Goal: Task Accomplishment & Management: Use online tool/utility

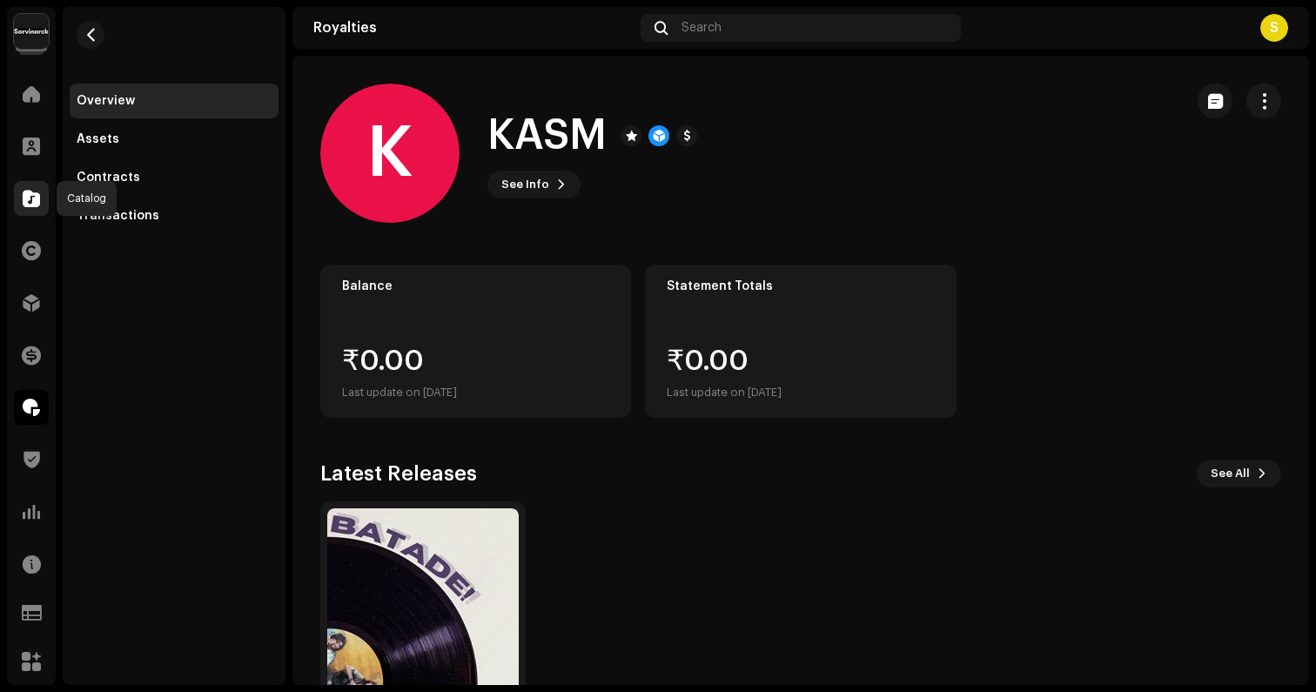
click at [36, 212] on div at bounding box center [31, 198] width 35 height 35
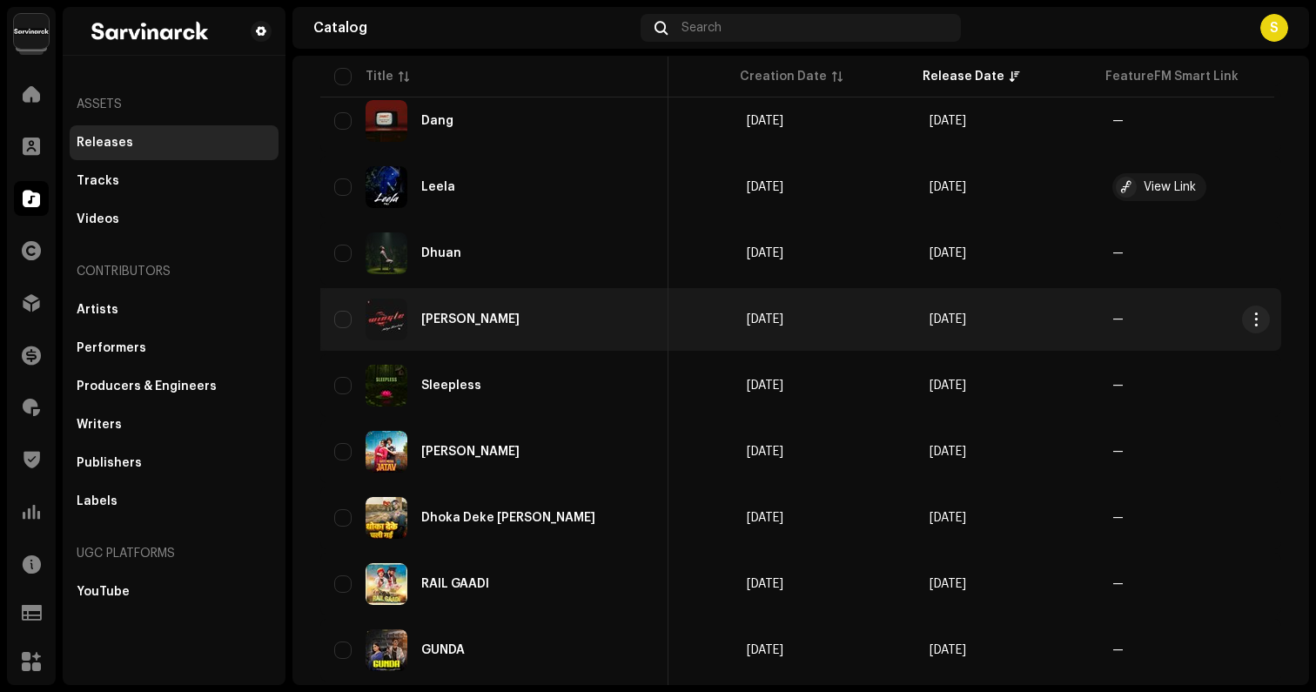
click at [486, 308] on div "[PERSON_NAME]" at bounding box center [494, 320] width 320 height 42
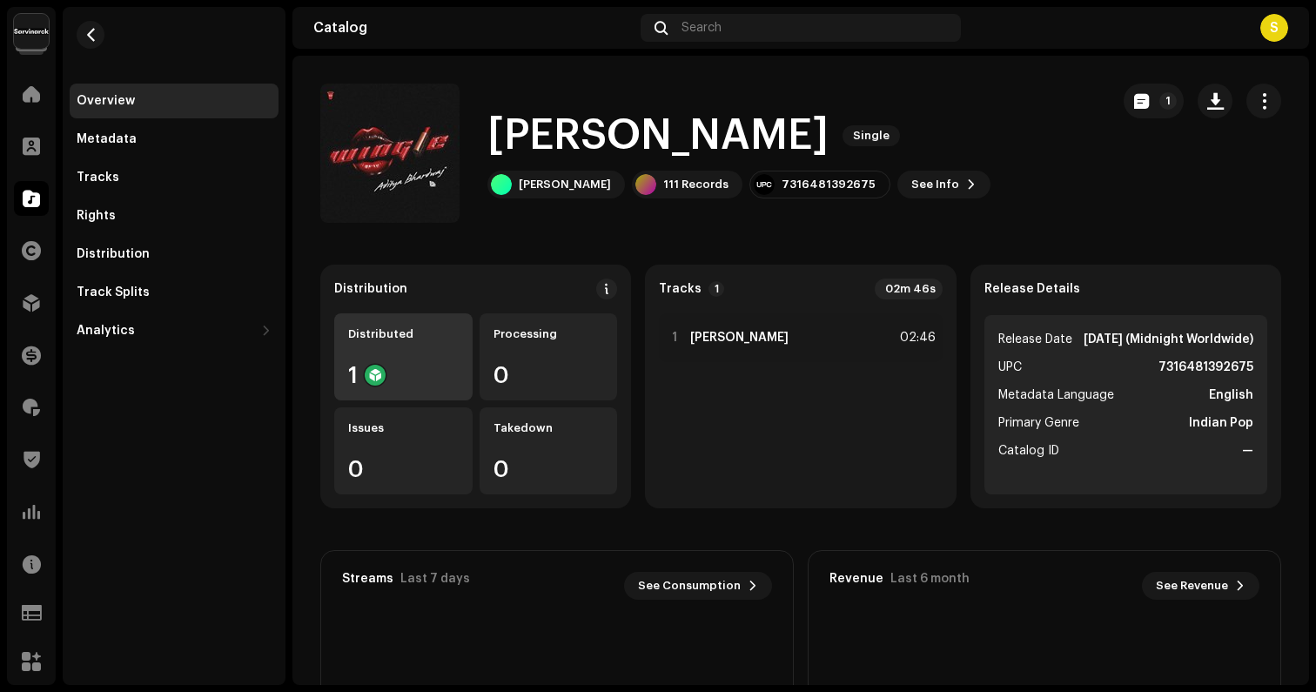
click at [444, 356] on div "Distributed 1" at bounding box center [403, 356] width 138 height 87
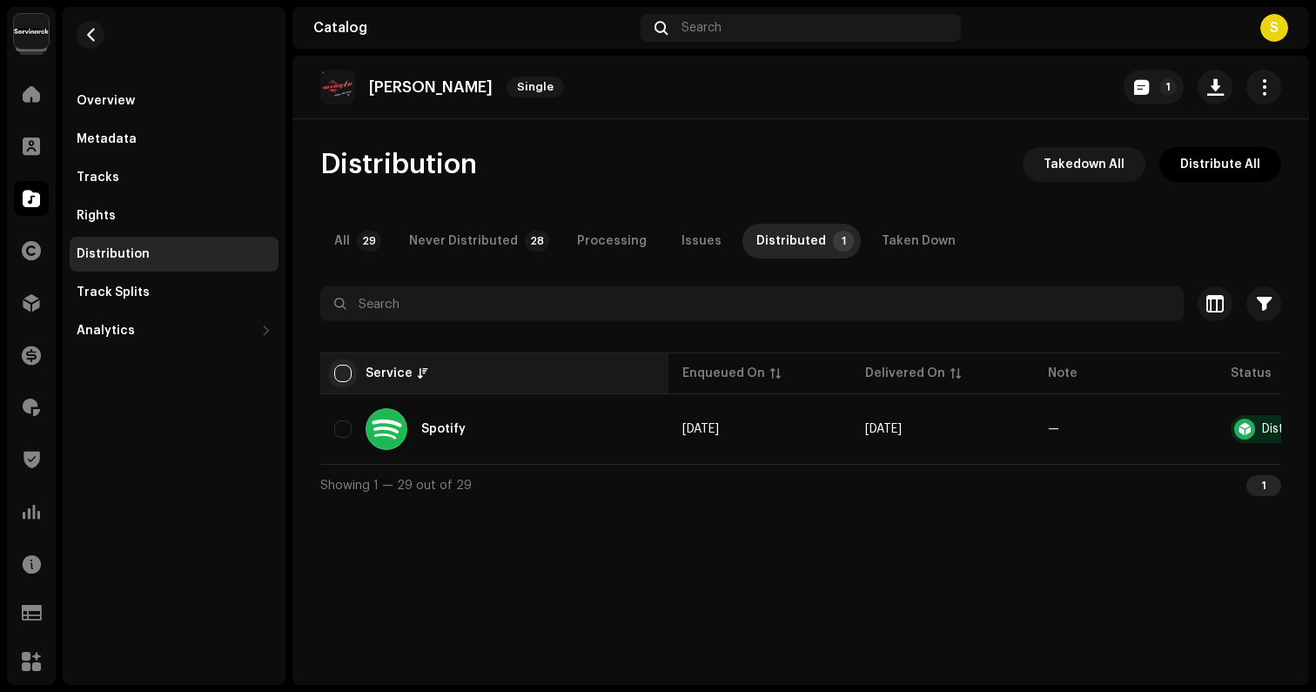
click at [338, 381] on input "checkbox" at bounding box center [342, 373] width 17 height 17
checkbox input "true"
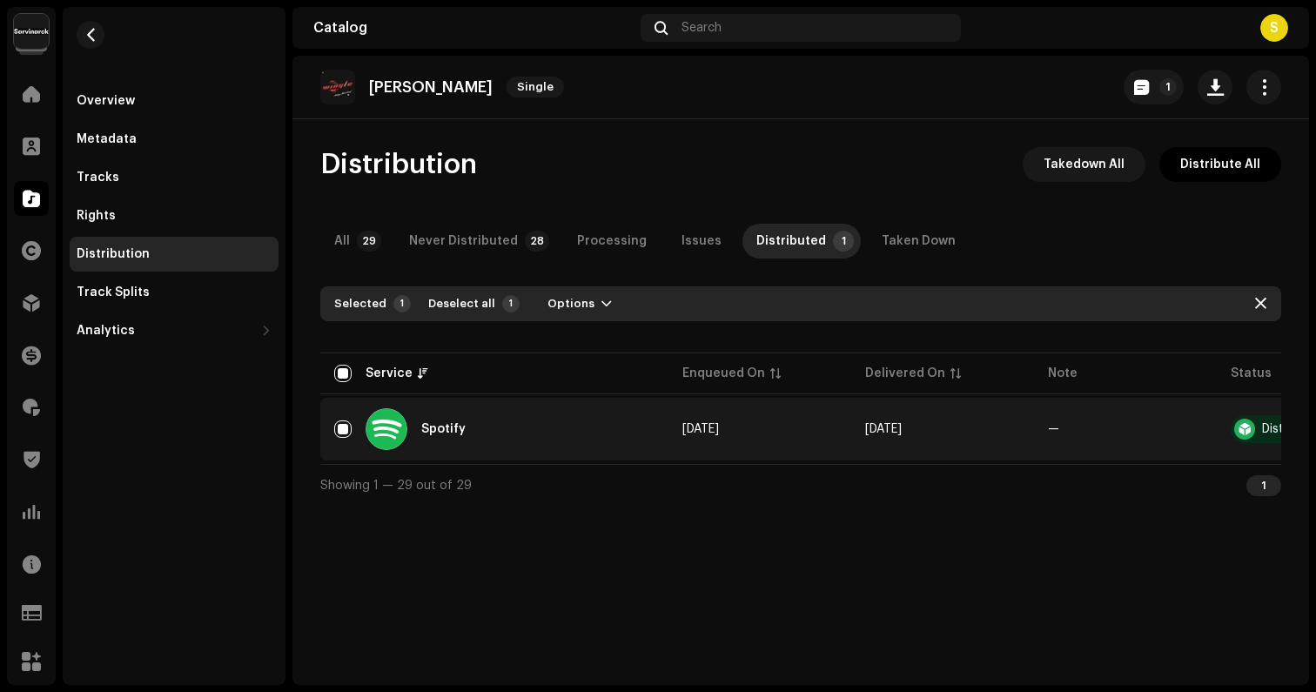
click at [554, 320] on div "Selected 1 Deselect all 1 Options" at bounding box center [800, 303] width 961 height 35
click at [556, 312] on span "Options" at bounding box center [571, 303] width 47 height 35
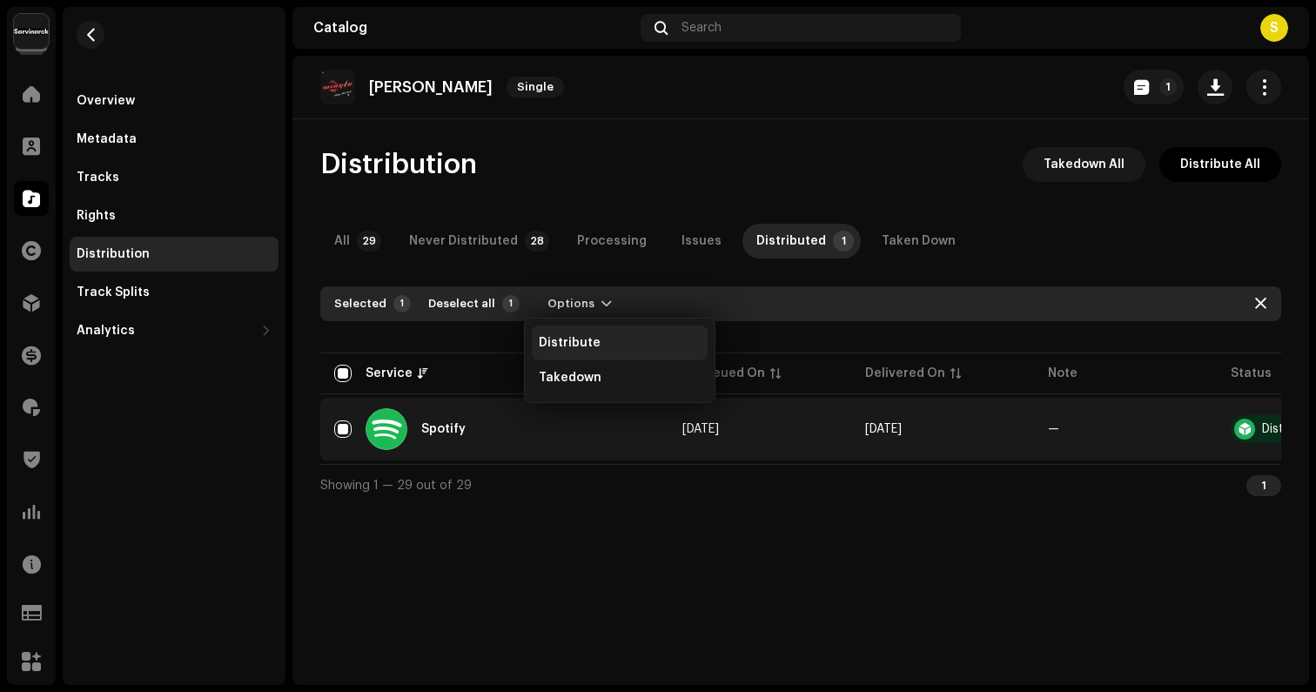
click at [555, 340] on span "Distribute" at bounding box center [570, 343] width 62 height 14
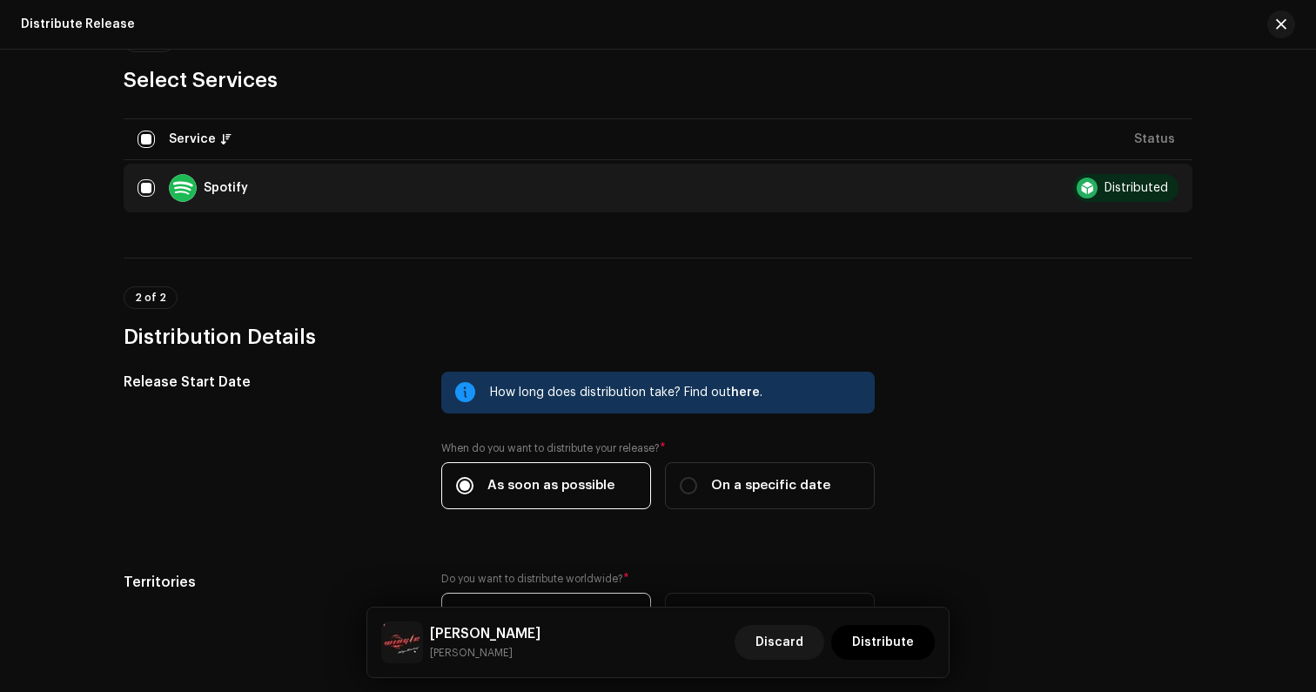
scroll to position [318, 0]
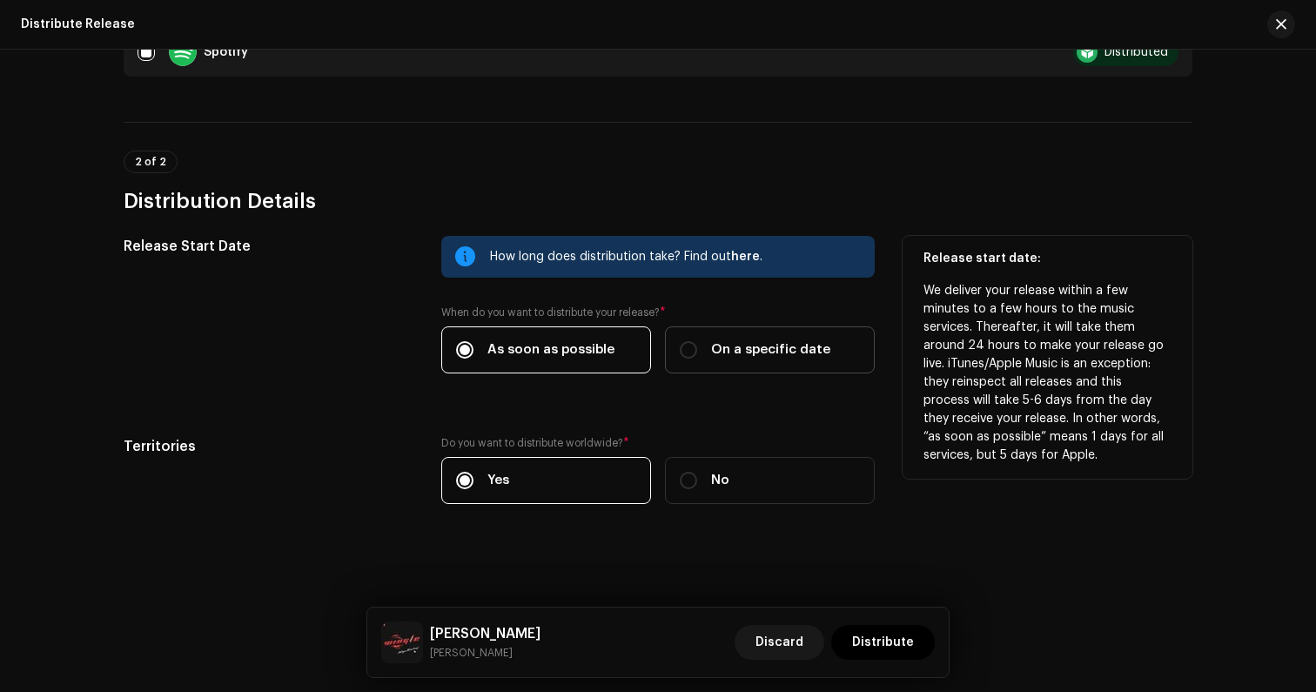
click at [685, 340] on div "On a specific date" at bounding box center [755, 349] width 151 height 19
click at [685, 341] on input "On a specific date" at bounding box center [688, 349] width 17 height 17
radio input "true"
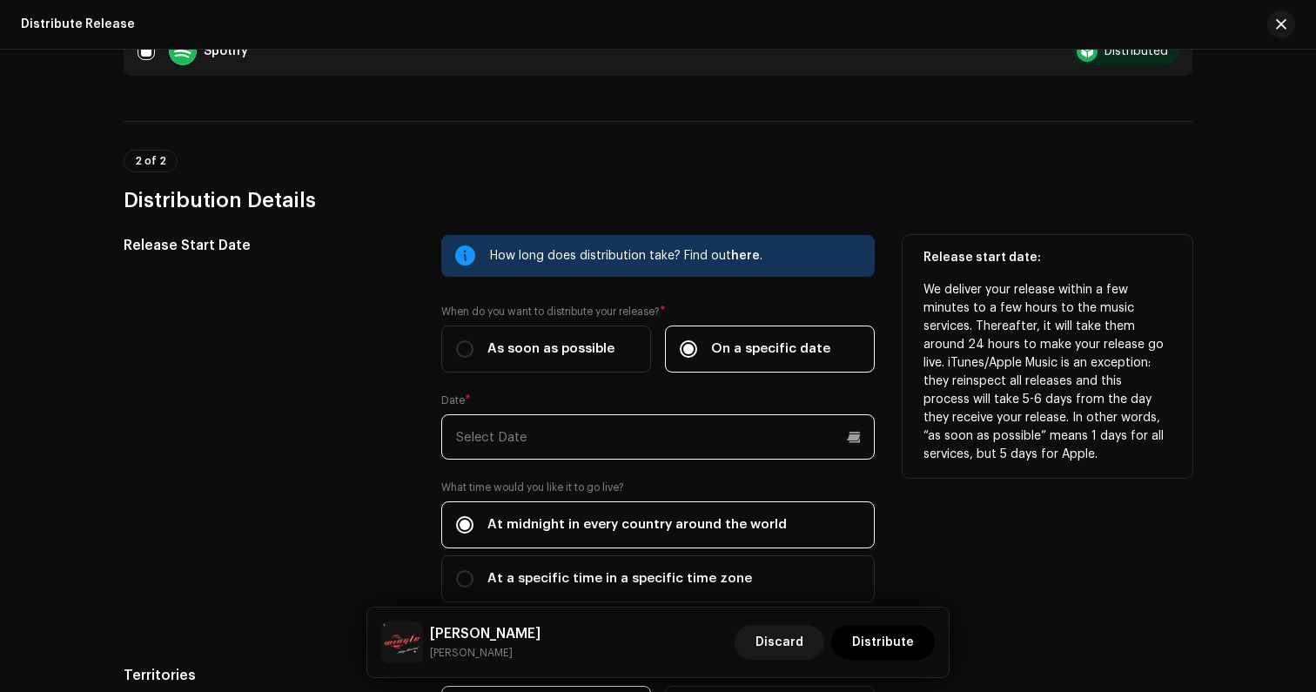
click at [532, 441] on input "text" at bounding box center [658, 436] width 434 height 45
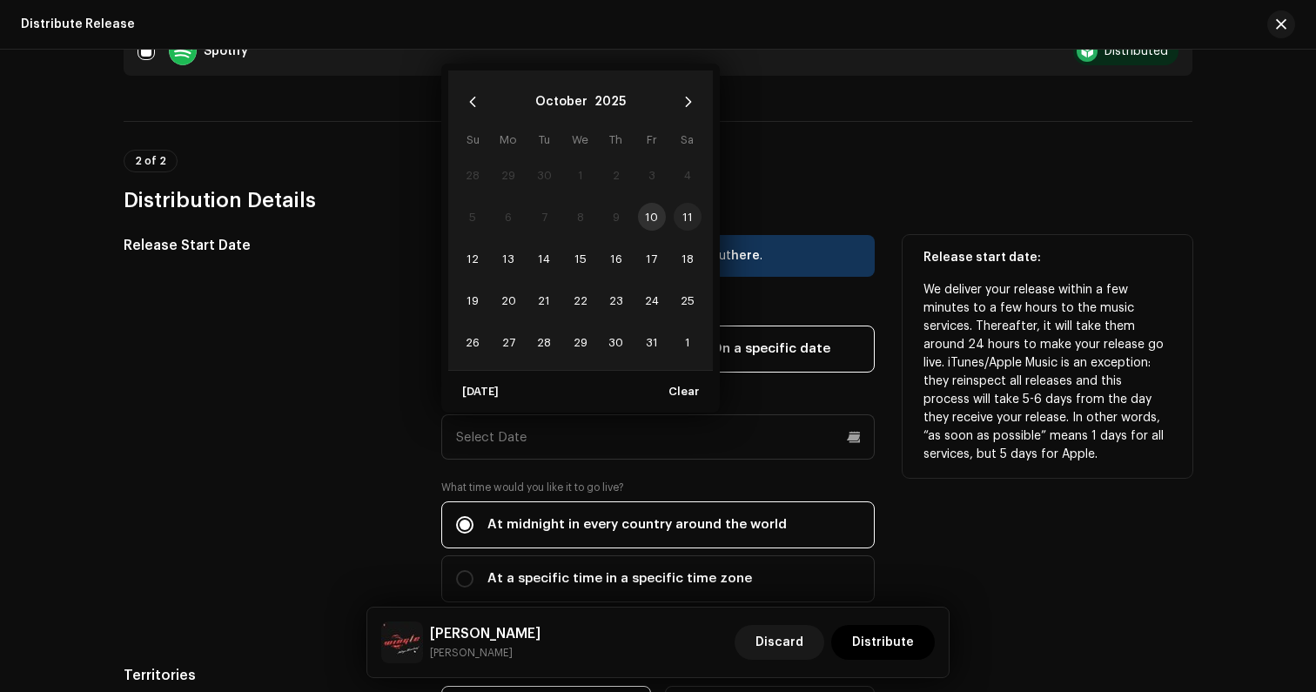
click at [687, 212] on span "11" at bounding box center [688, 217] width 28 height 28
type input "[DATE]"
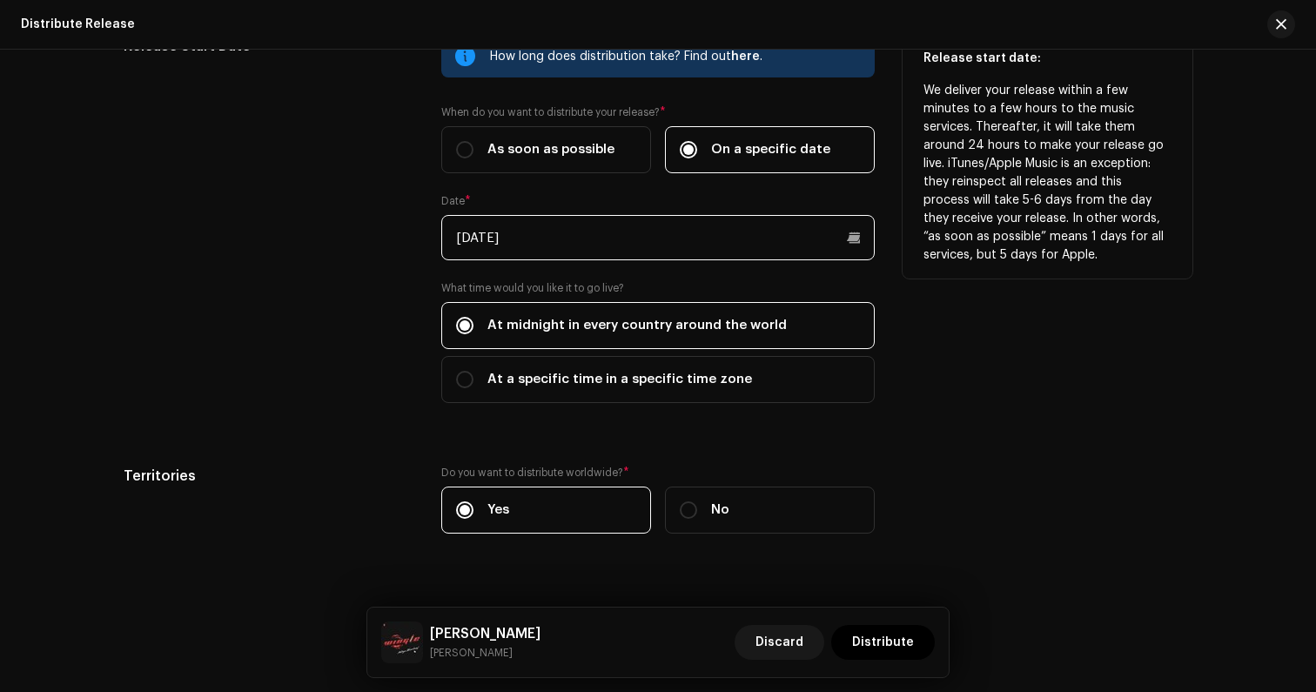
scroll to position [548, 0]
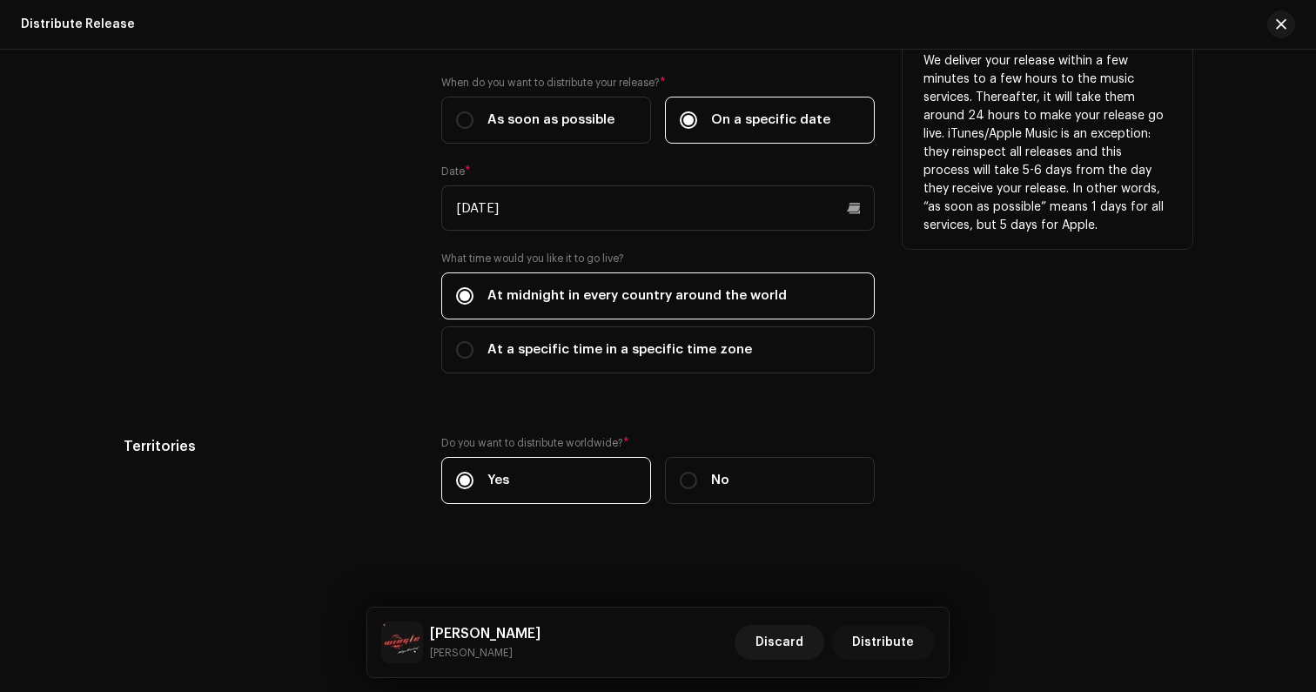
click at [888, 637] on span "Distribute" at bounding box center [883, 642] width 62 height 35
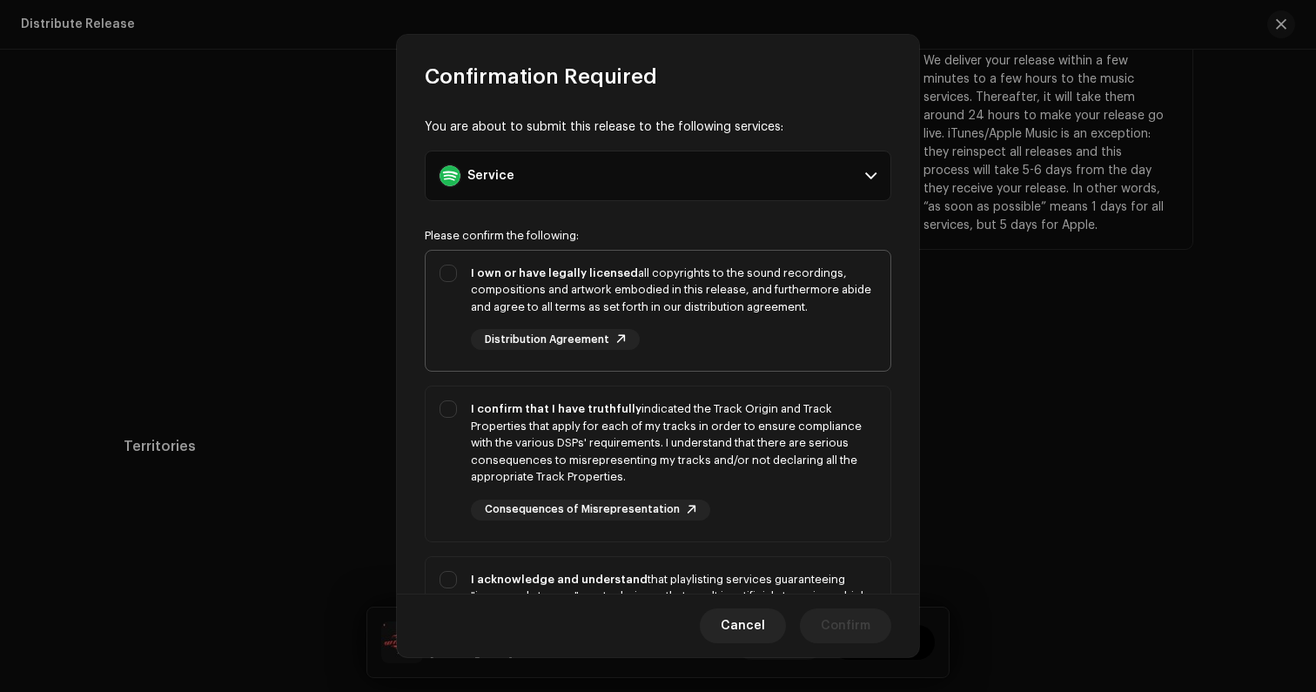
click at [818, 360] on div "I own or have legally licensed all copyrights to the sound recordings, composit…" at bounding box center [658, 308] width 465 height 114
checkbox input "true"
click at [804, 435] on div "I confirm that I have truthfully indicated the Track Origin and Track Propertie…" at bounding box center [674, 443] width 406 height 85
checkbox input "true"
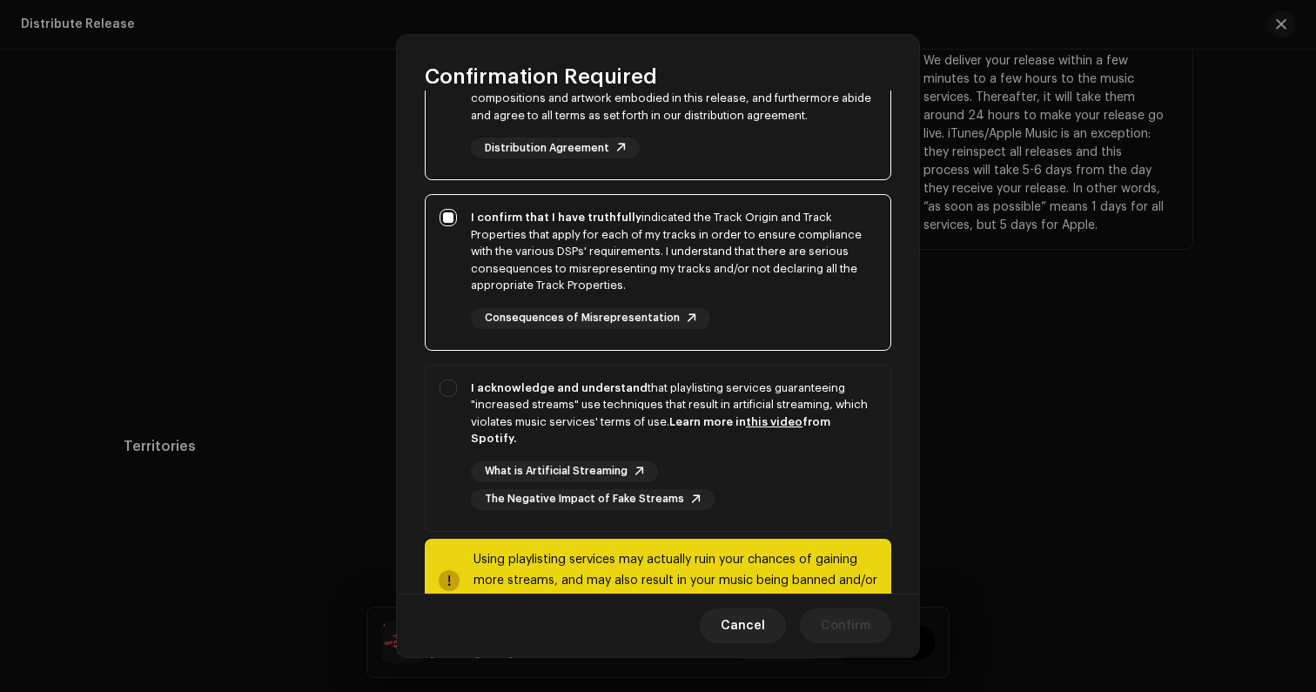
scroll to position [247, 0]
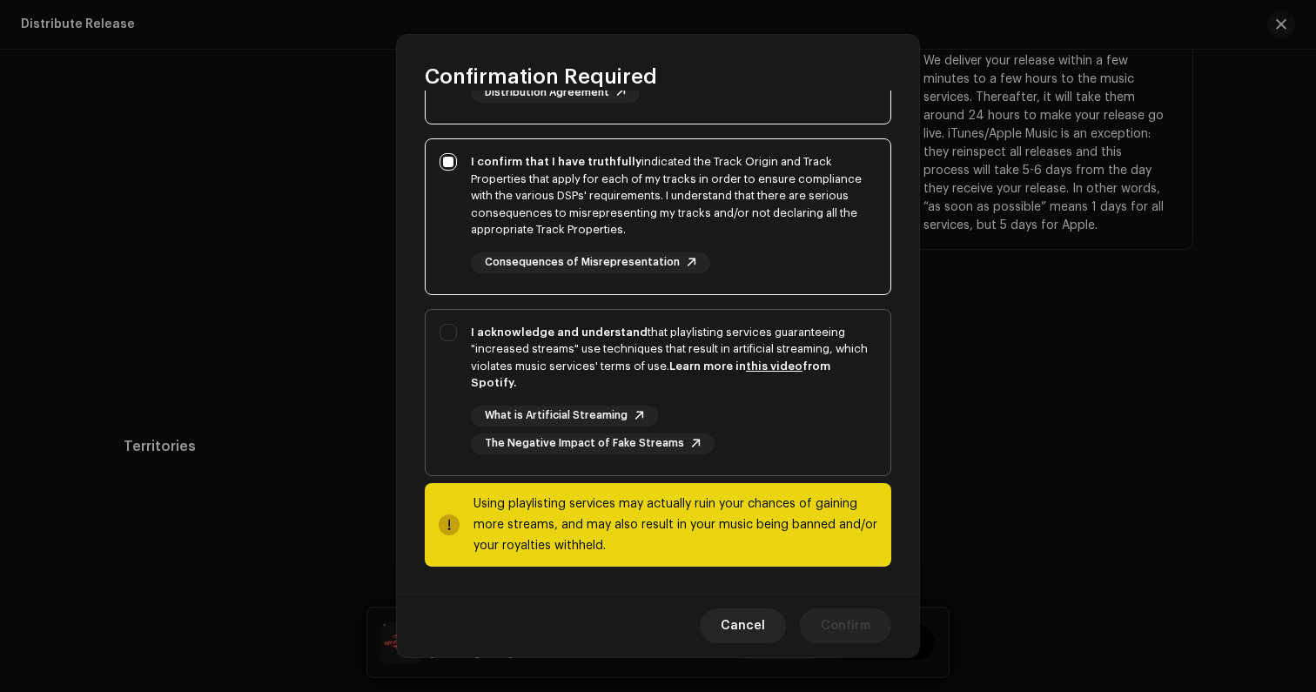
click at [817, 418] on div "What is Artificial Streaming The Negative Impact of Fake Streams" at bounding box center [674, 430] width 406 height 49
checkbox input "true"
click at [847, 630] on span "Confirm" at bounding box center [846, 626] width 50 height 35
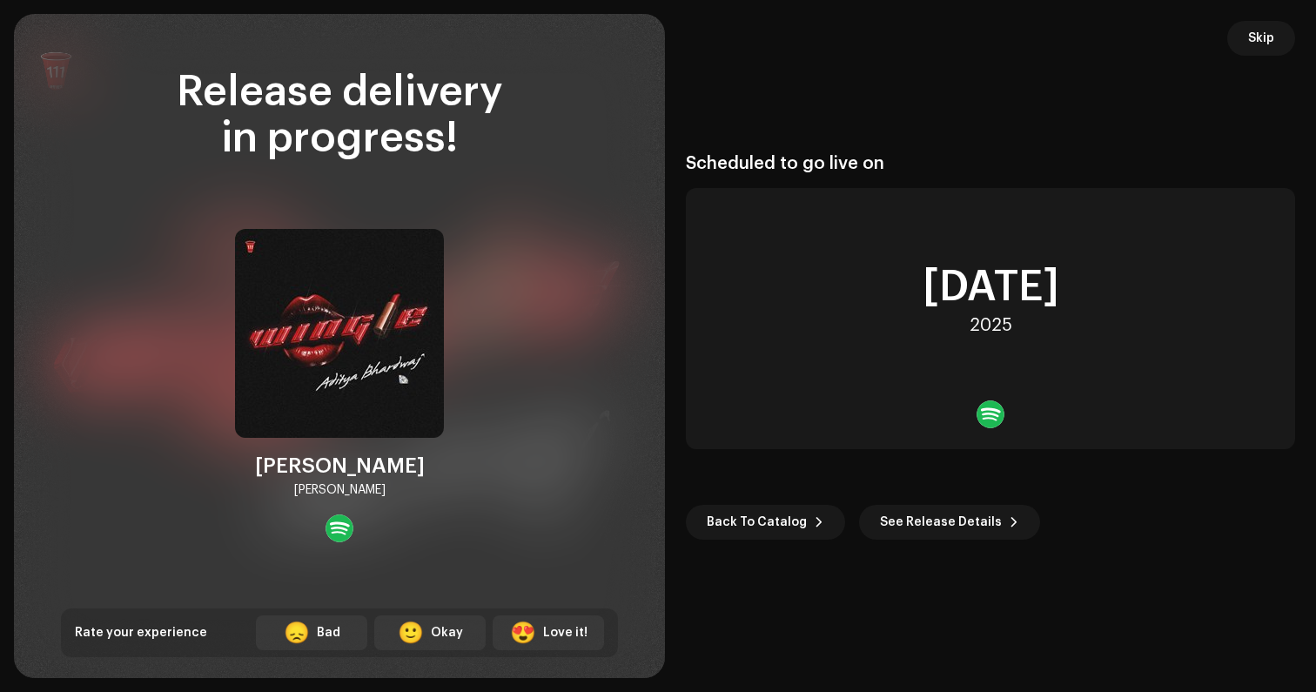
click at [1250, 58] on div "Scheduled to go live on [DATE] Back To Catalog See Release Details" at bounding box center [990, 346] width 609 height 623
click at [1250, 47] on span "Skip" at bounding box center [1262, 38] width 26 height 35
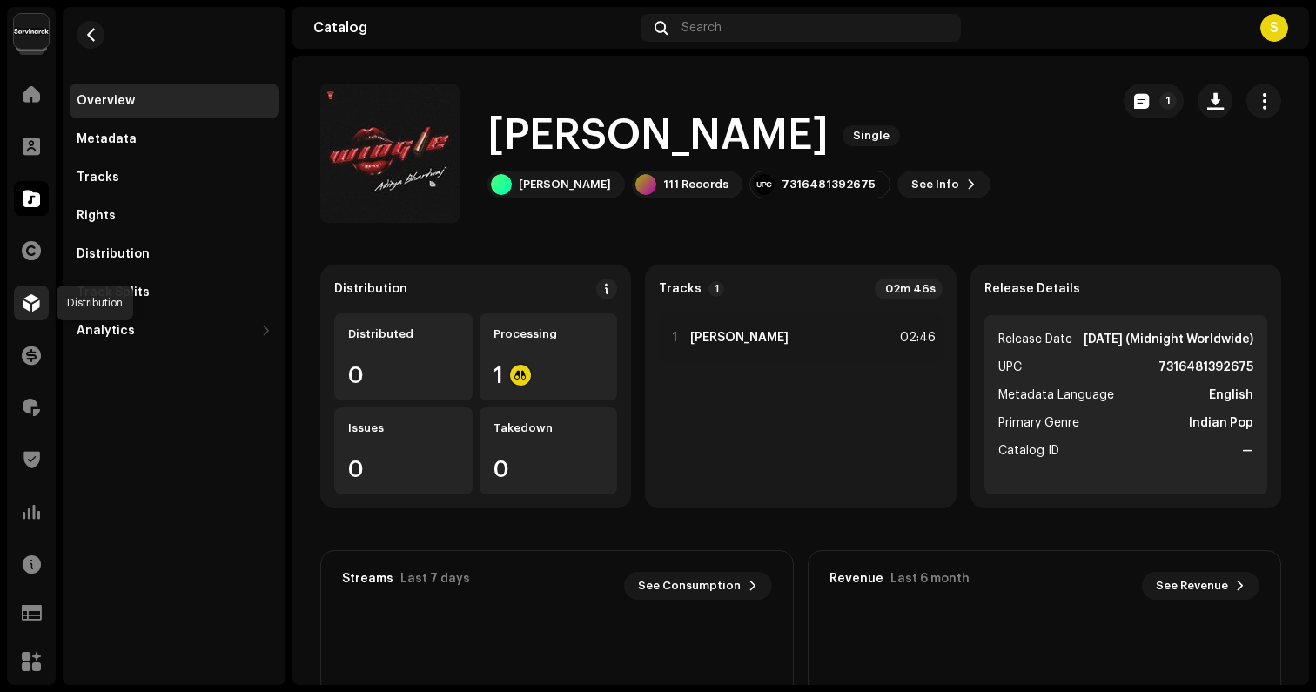
click at [29, 319] on div at bounding box center [31, 303] width 35 height 35
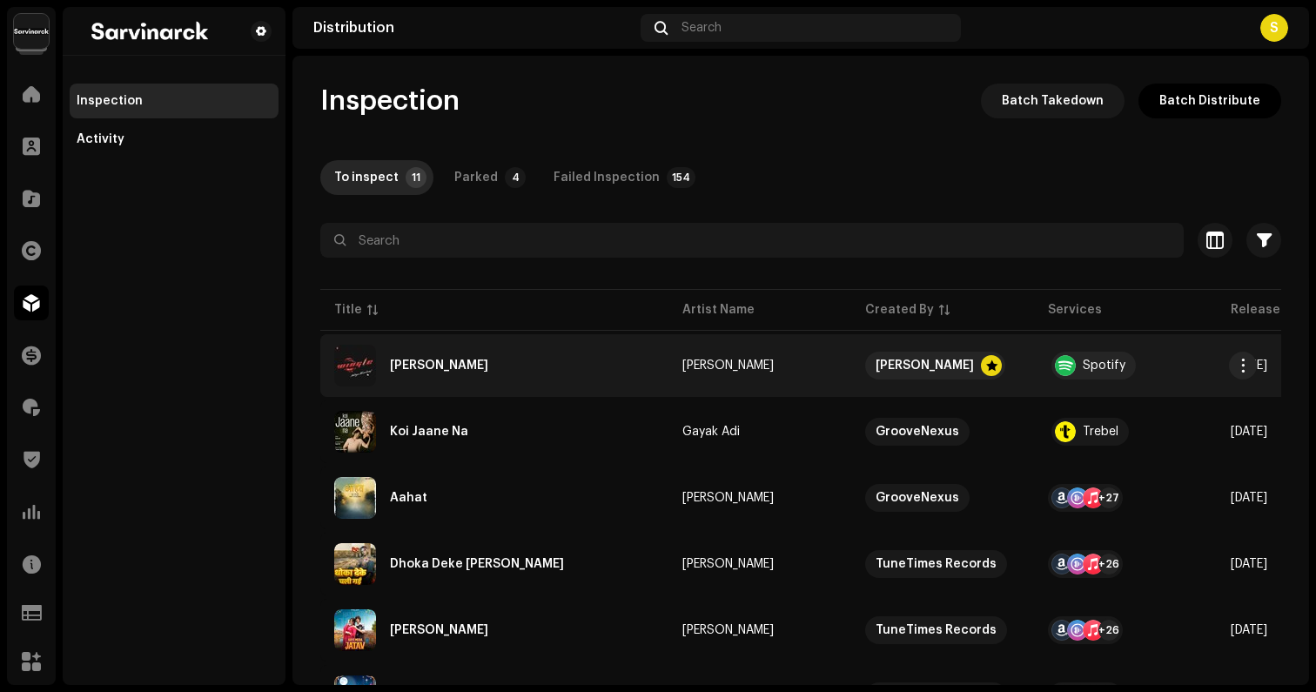
click at [440, 377] on div "[PERSON_NAME]" at bounding box center [494, 366] width 320 height 42
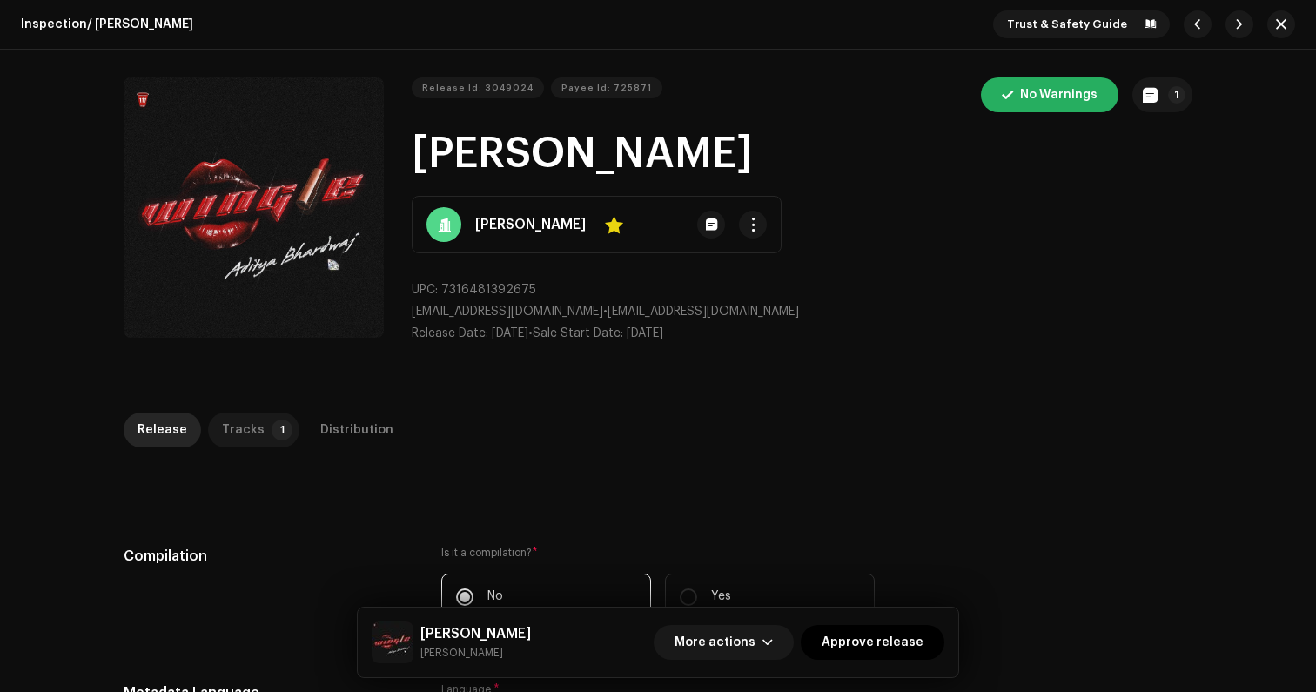
click at [272, 429] on p-badge "1" at bounding box center [282, 430] width 21 height 21
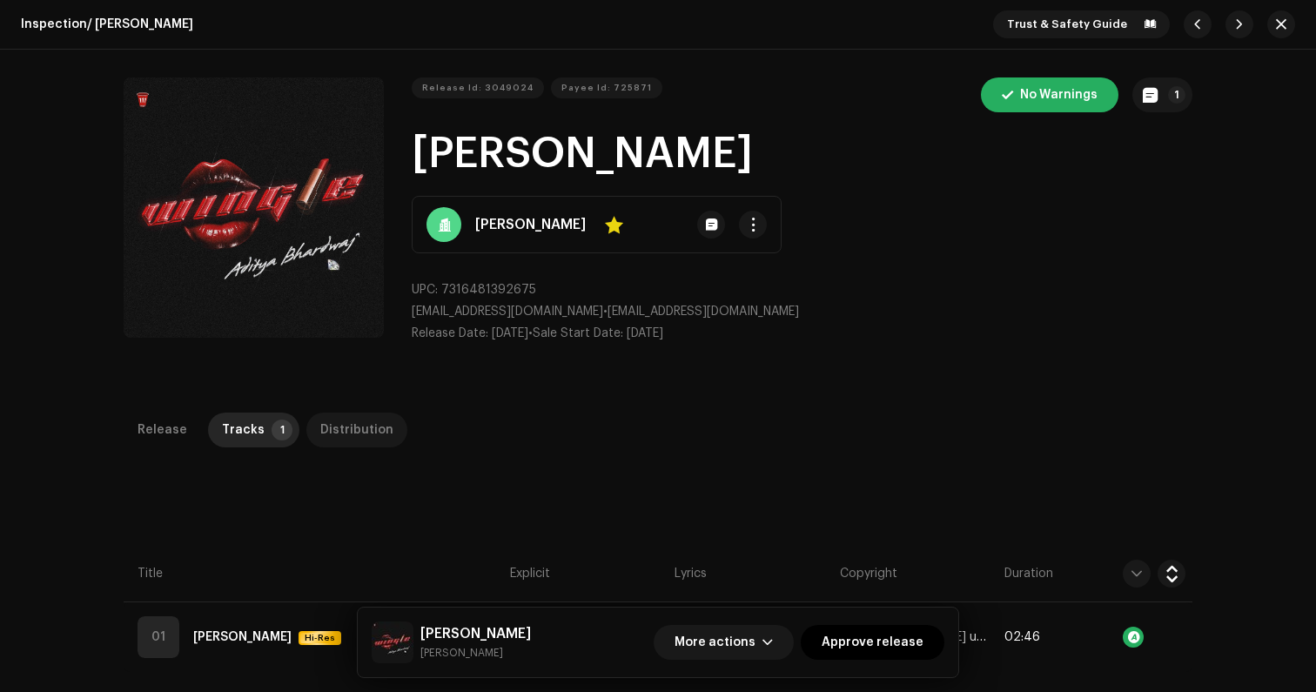
click at [342, 434] on div "Distribution" at bounding box center [356, 430] width 73 height 35
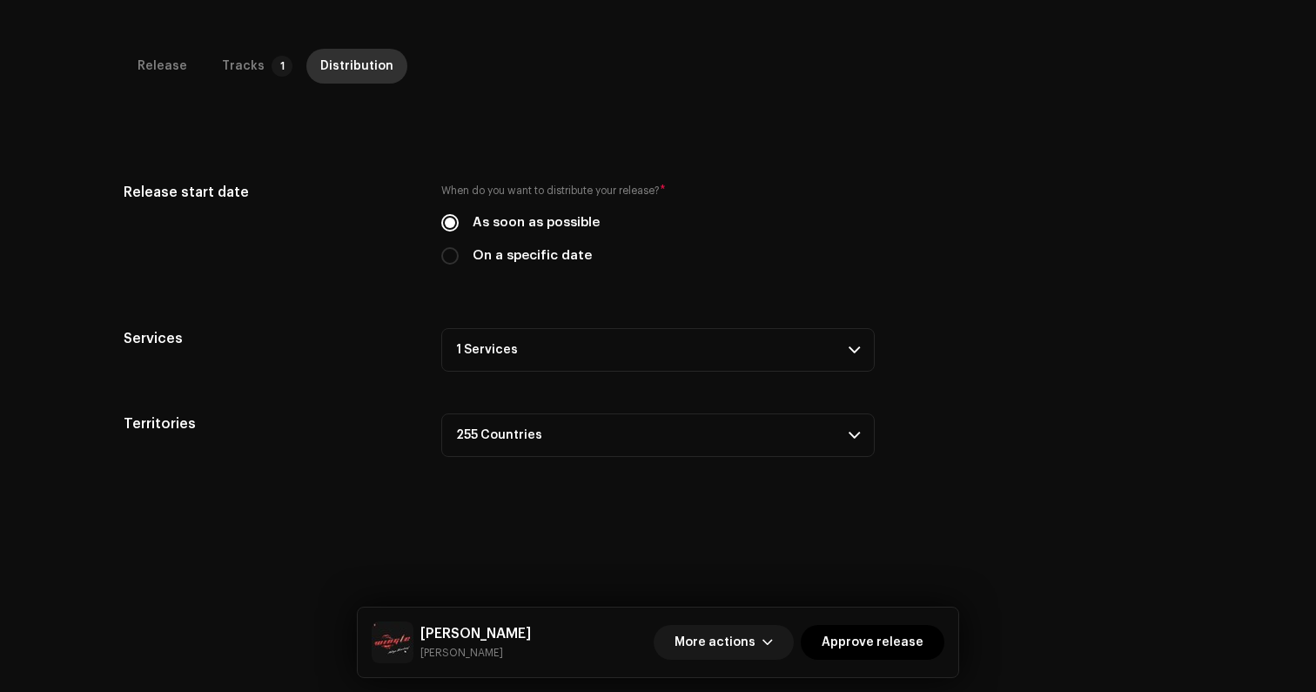
scroll to position [374, 0]
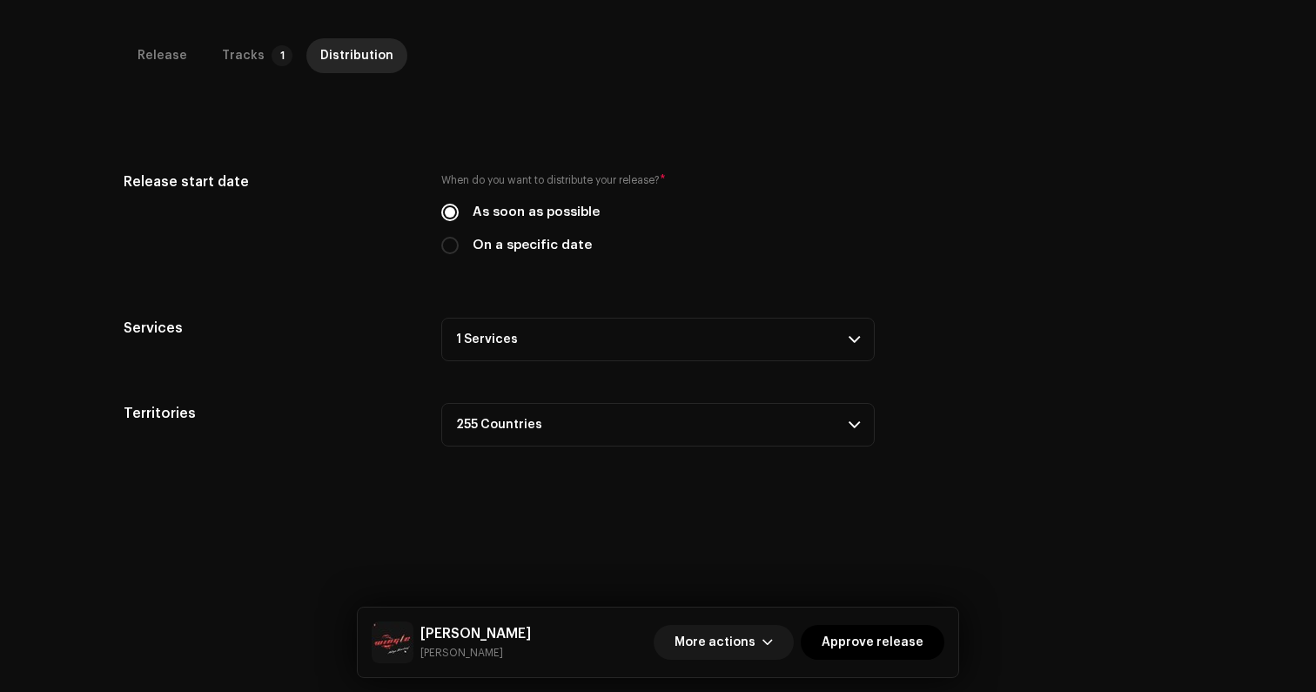
click at [473, 259] on div "When do you want to distribute your release? * As soon as possible On a specifi…" at bounding box center [658, 224] width 434 height 104
click at [448, 256] on div "When do you want to distribute your release? * As soon as possible On a specifi…" at bounding box center [658, 224] width 434 height 104
click at [441, 249] on input "On a specific date" at bounding box center [449, 245] width 17 height 17
radio input "true"
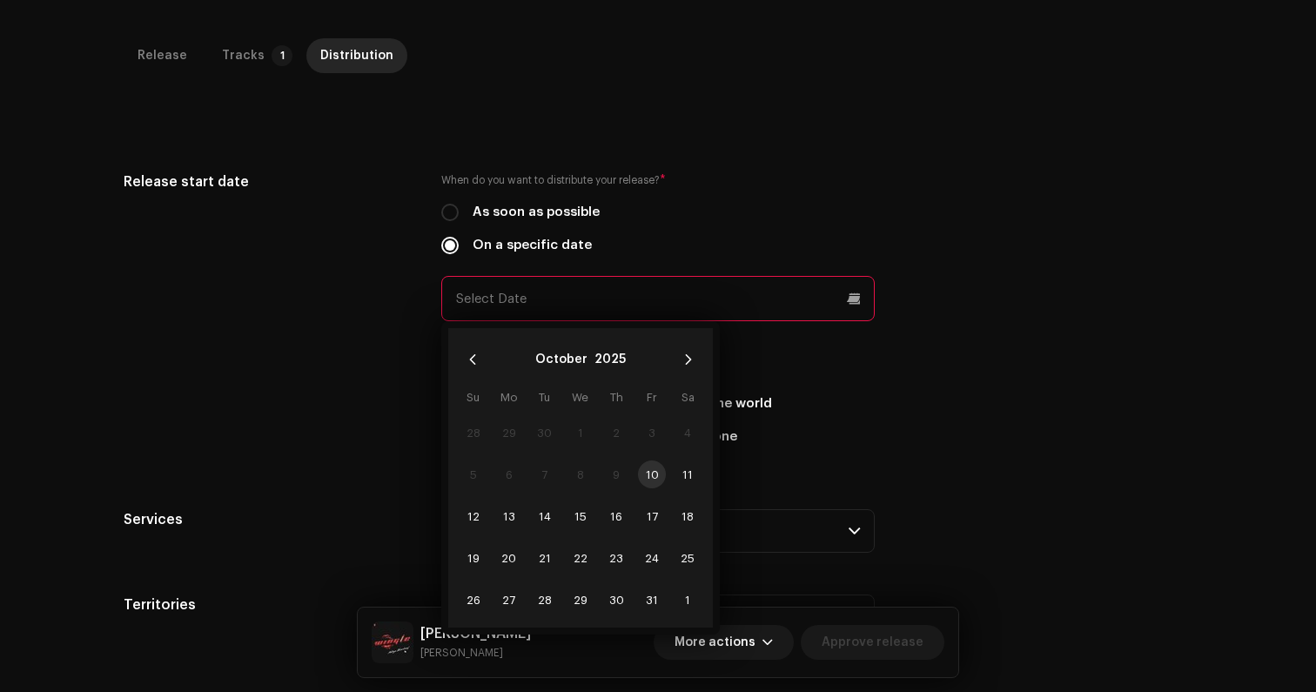
click at [495, 306] on input "text" at bounding box center [658, 298] width 434 height 45
click at [689, 467] on span "11" at bounding box center [688, 475] width 28 height 28
type input "[DATE]"
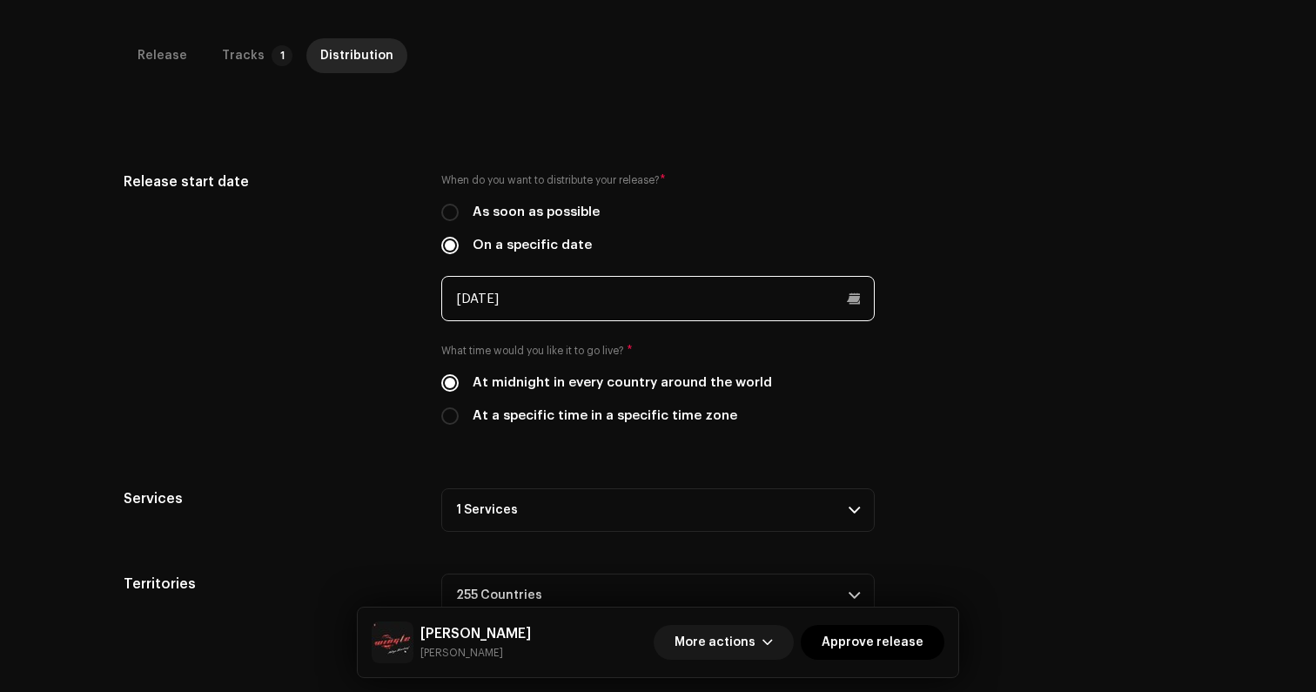
scroll to position [413, 0]
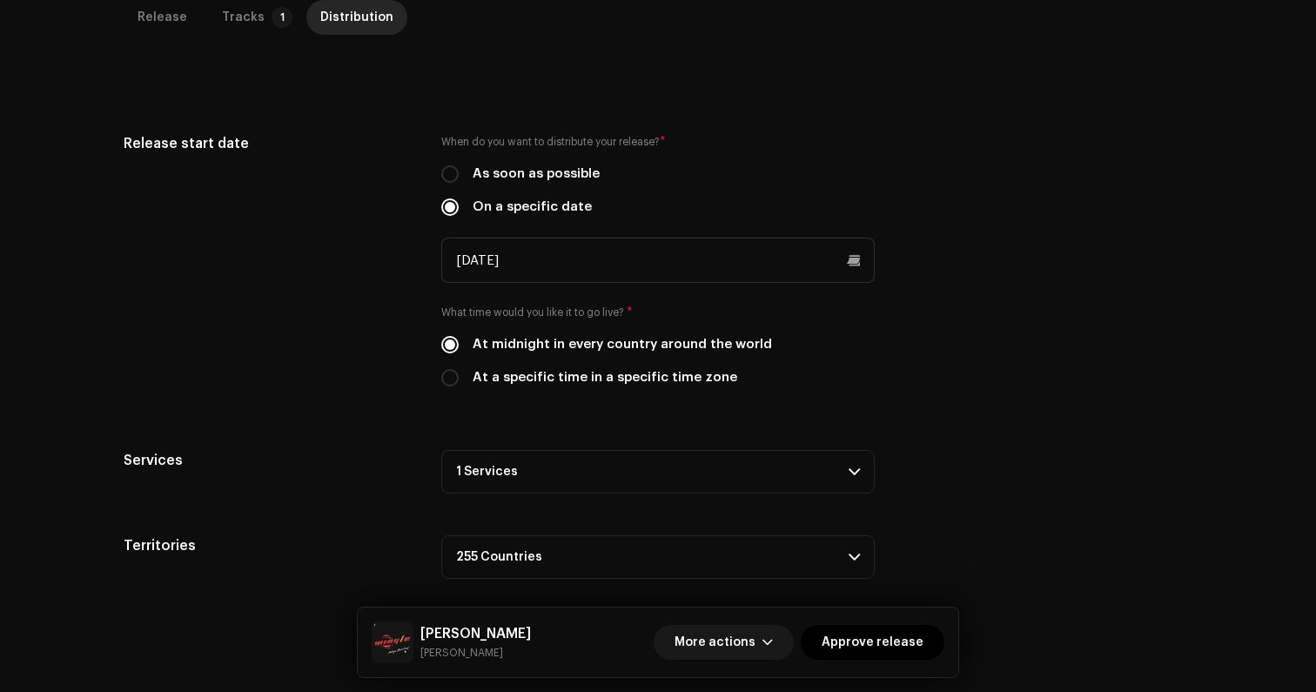
click at [643, 384] on label "At a specific time in a specific time zone" at bounding box center [605, 377] width 265 height 19
click at [459, 384] on input "At a specific time in a specific time zone" at bounding box center [449, 377] width 17 height 17
radio input "true"
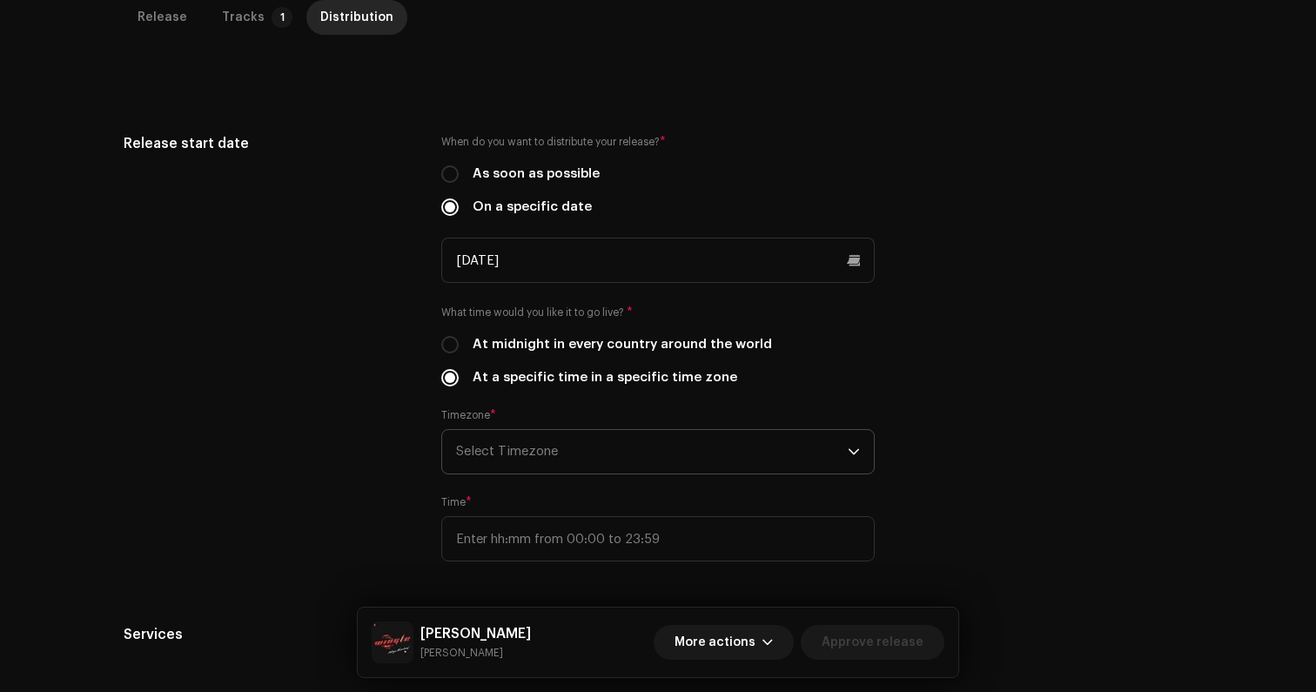
click at [634, 433] on span "Select Timezone" at bounding box center [652, 452] width 392 height 44
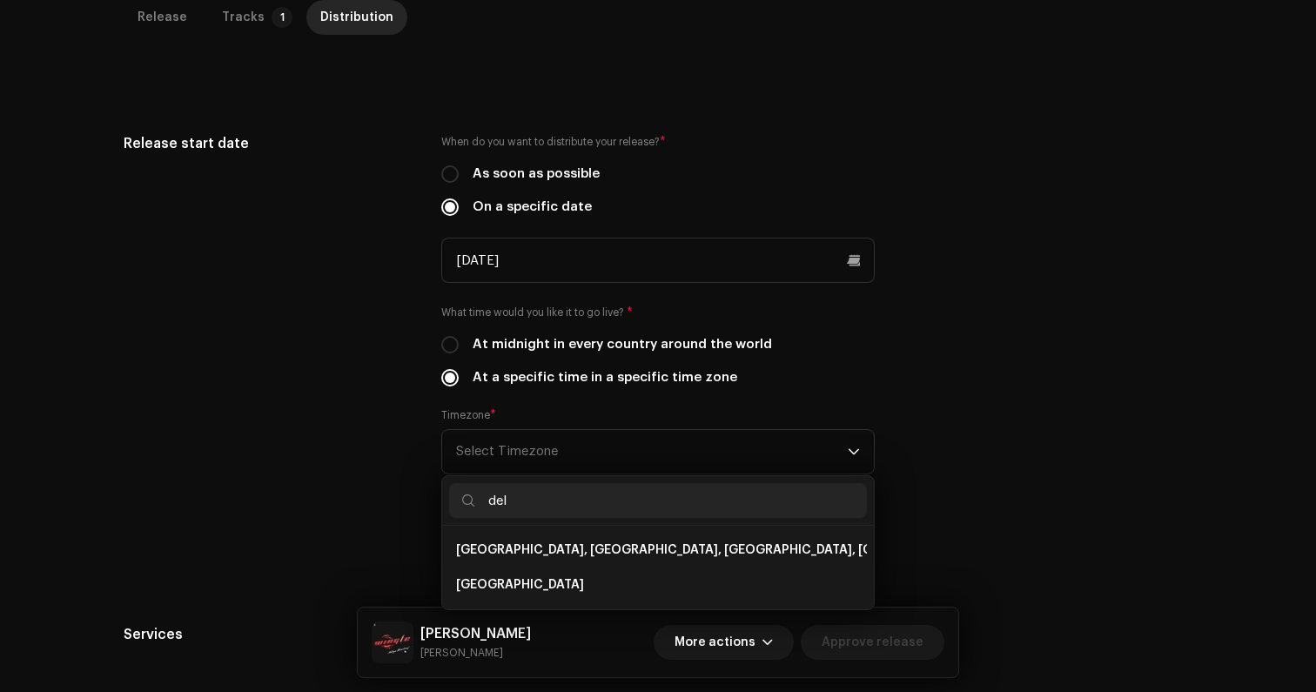
scroll to position [0, 0]
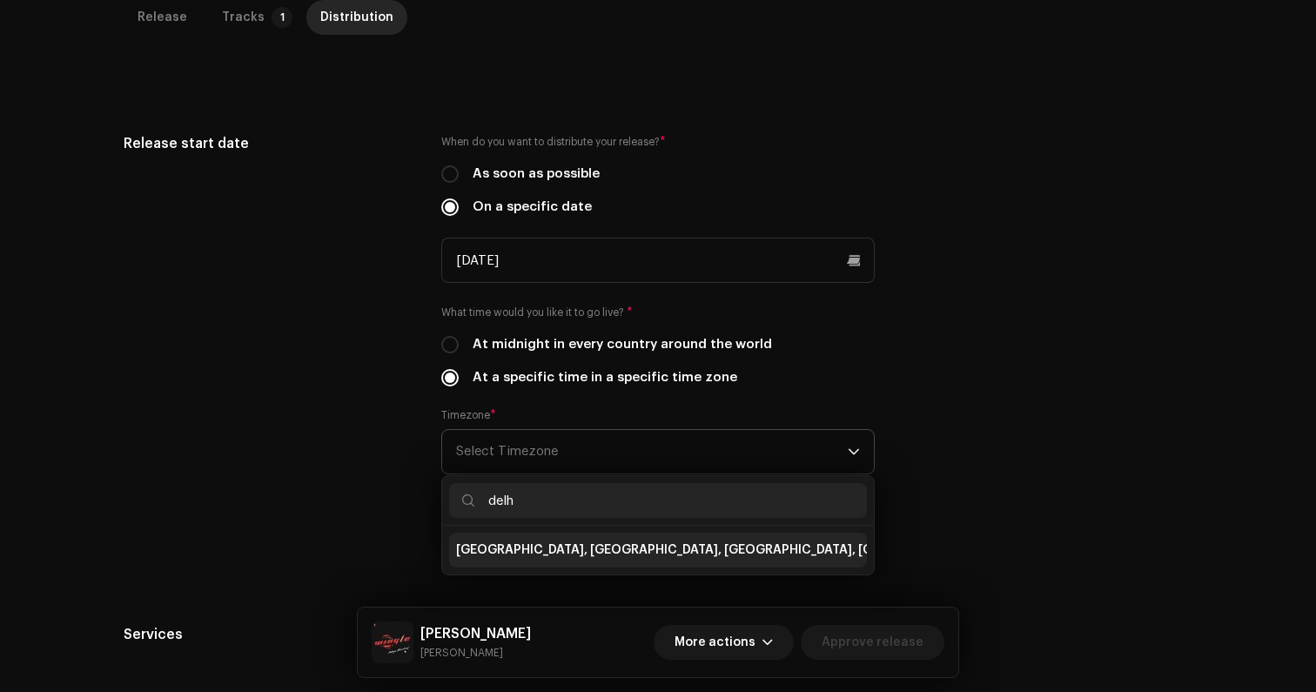
type input "delh"
click at [582, 543] on span "[GEOGRAPHIC_DATA], [GEOGRAPHIC_DATA], [GEOGRAPHIC_DATA], [GEOGRAPHIC_DATA]" at bounding box center [721, 550] width 530 height 17
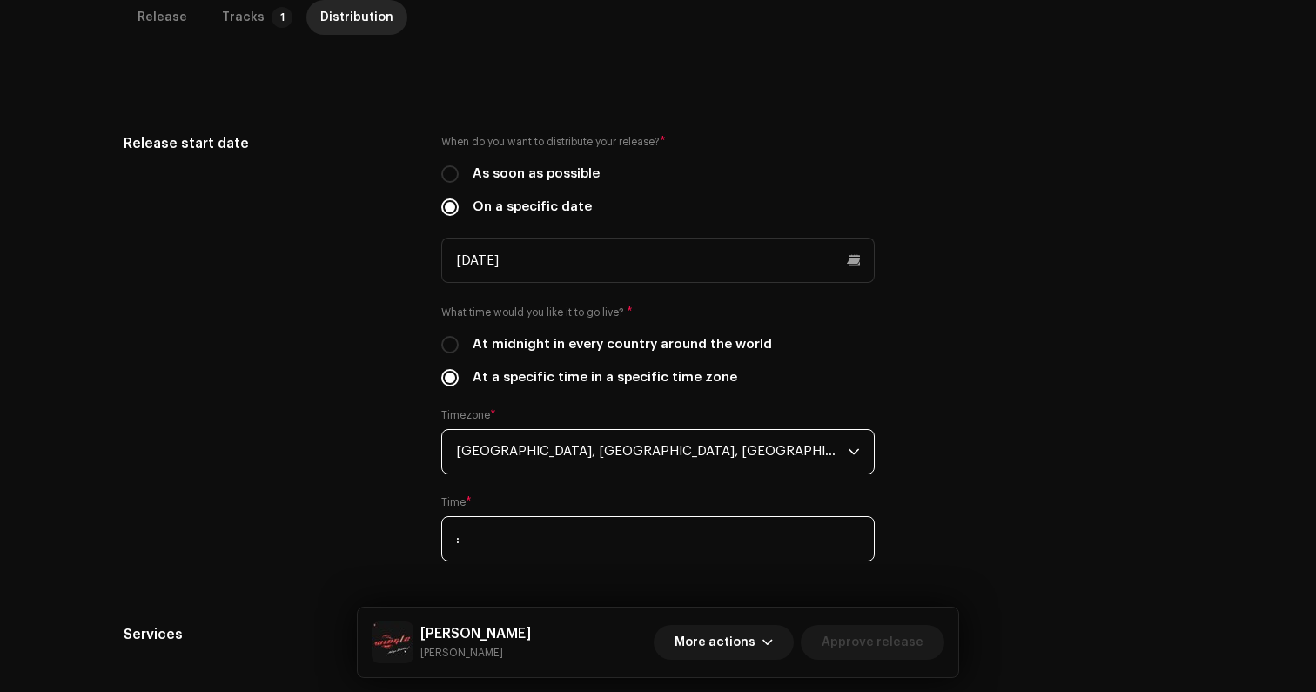
click at [578, 523] on input ":" at bounding box center [658, 538] width 434 height 45
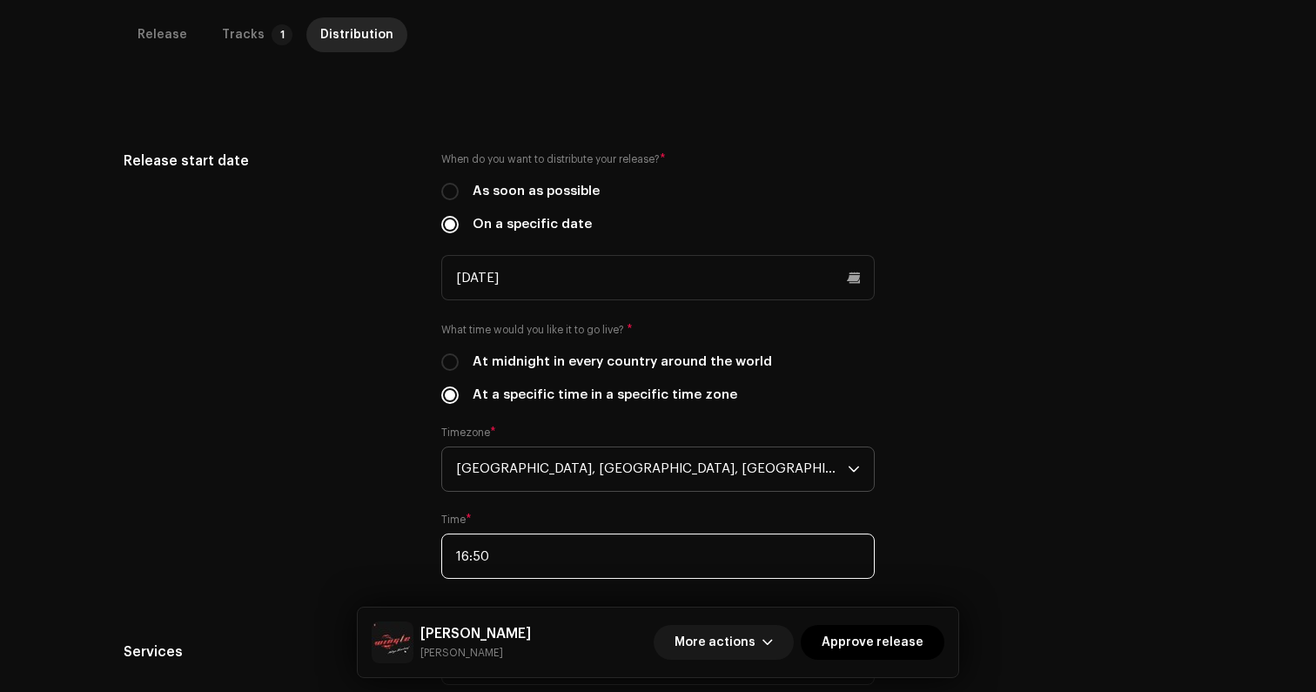
scroll to position [600, 0]
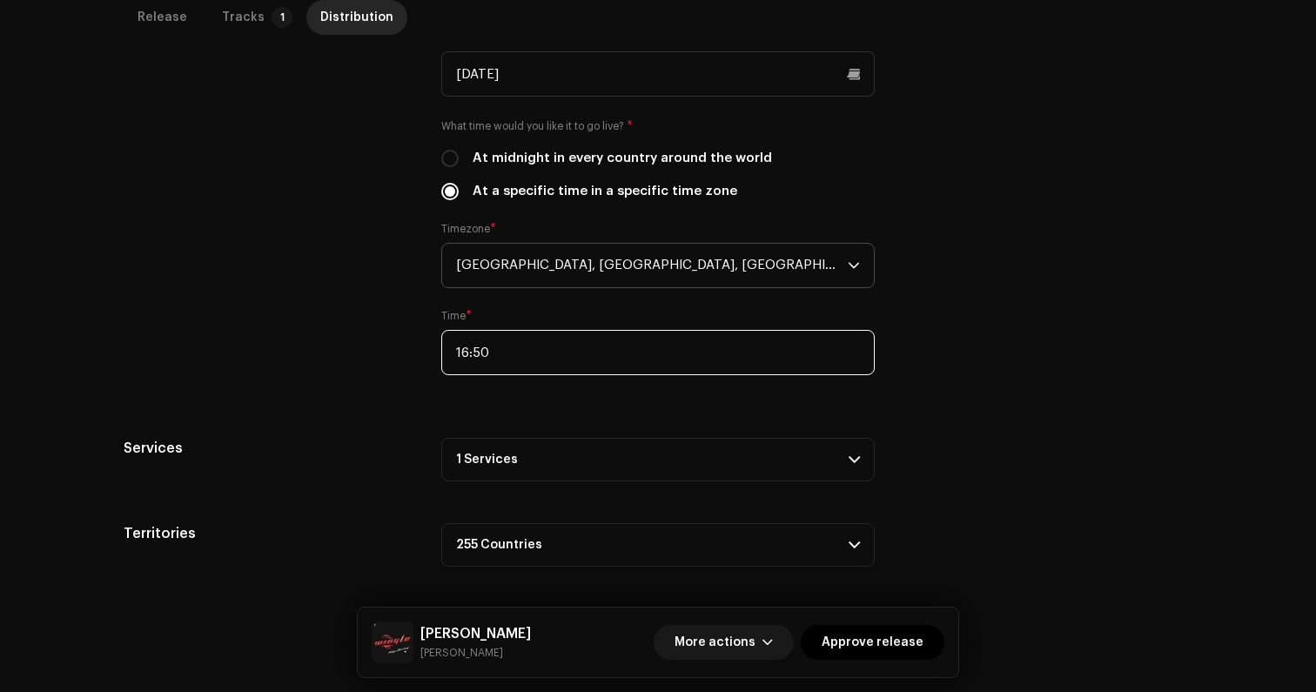
click at [575, 360] on input "16:50" at bounding box center [658, 352] width 434 height 45
click at [536, 361] on input "09:10" at bounding box center [658, 352] width 434 height 45
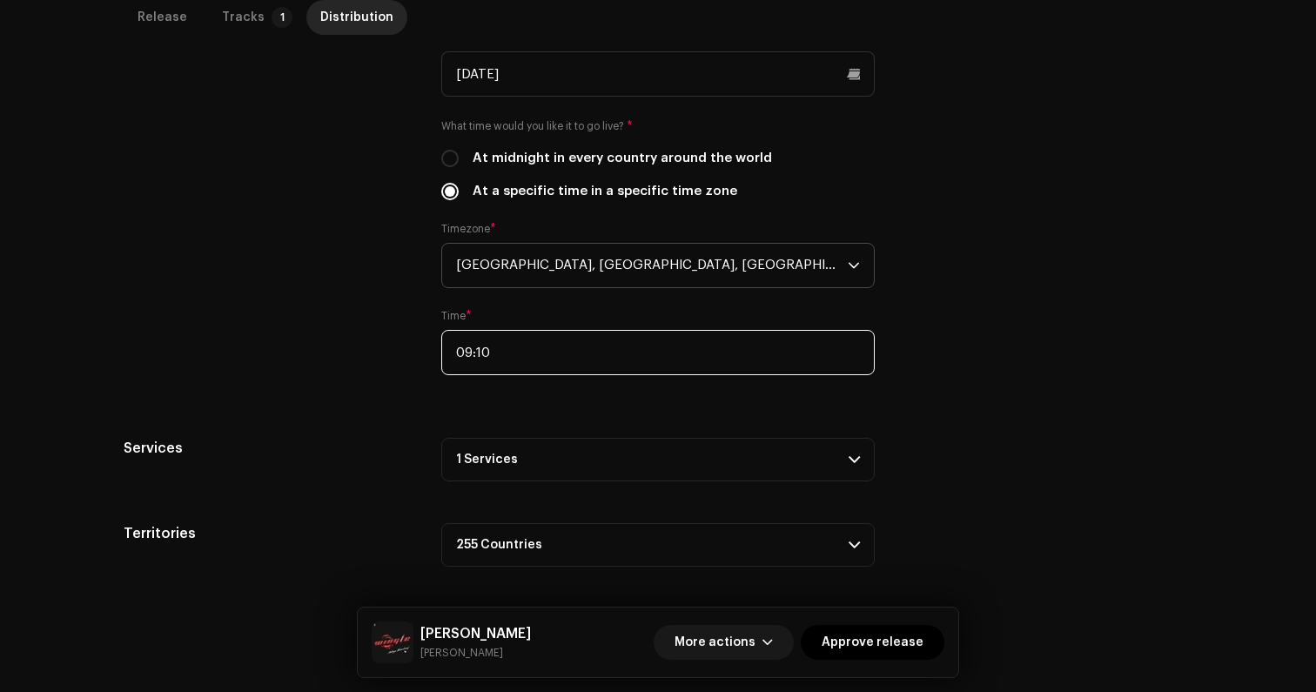
click at [536, 361] on input "09:10" at bounding box center [658, 352] width 434 height 45
type input "10:30"
click at [937, 390] on div "Release start date When do you want to distribute your release? * As soon as po…" at bounding box center [658, 171] width 1069 height 449
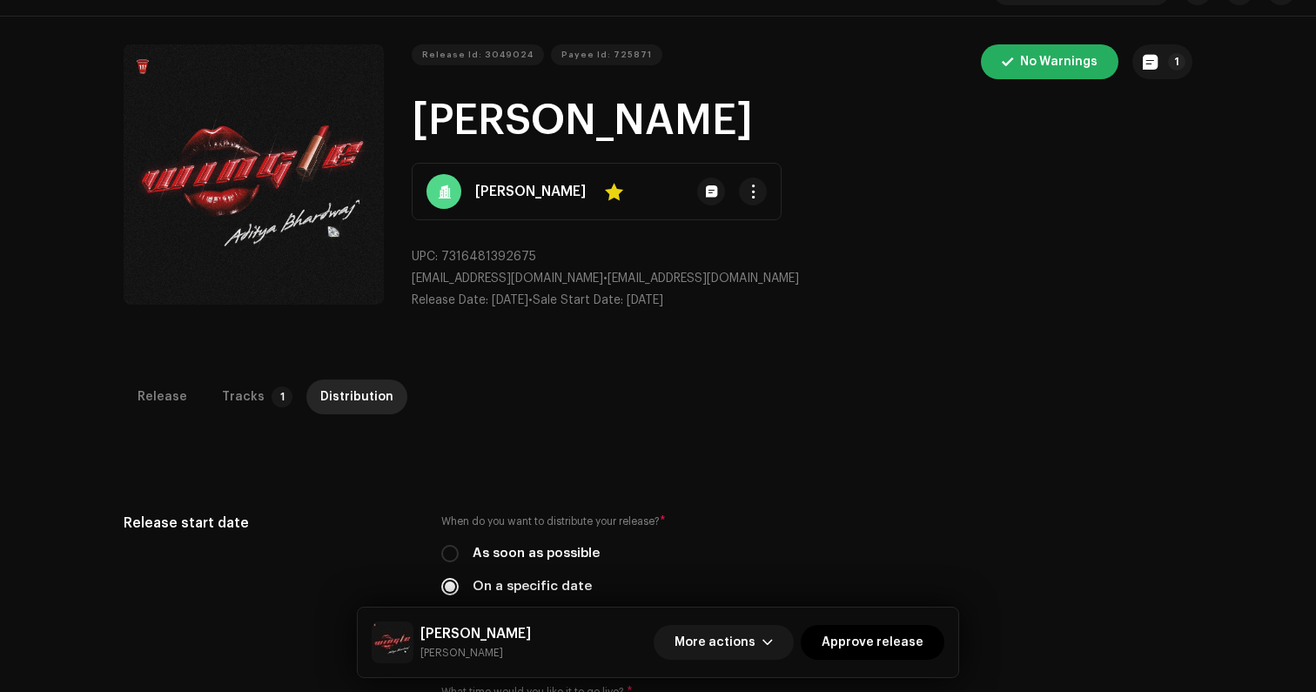
scroll to position [0, 0]
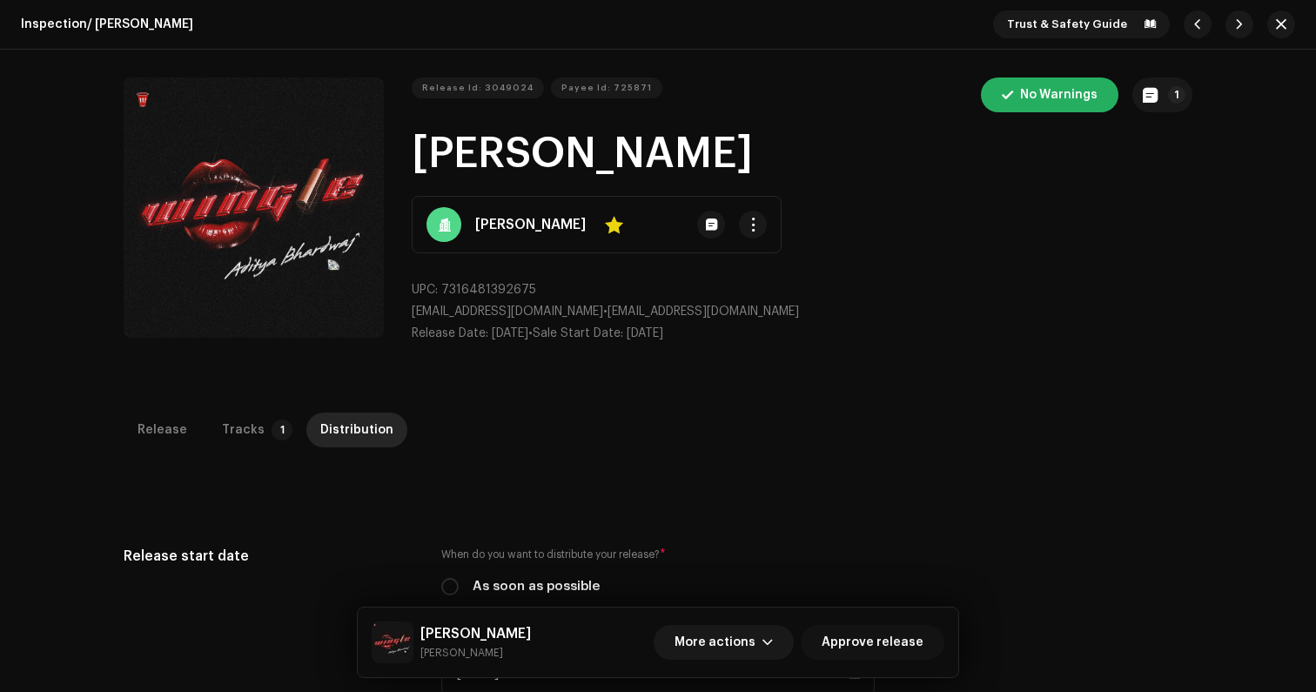
click at [879, 644] on span "Approve release" at bounding box center [873, 642] width 102 height 35
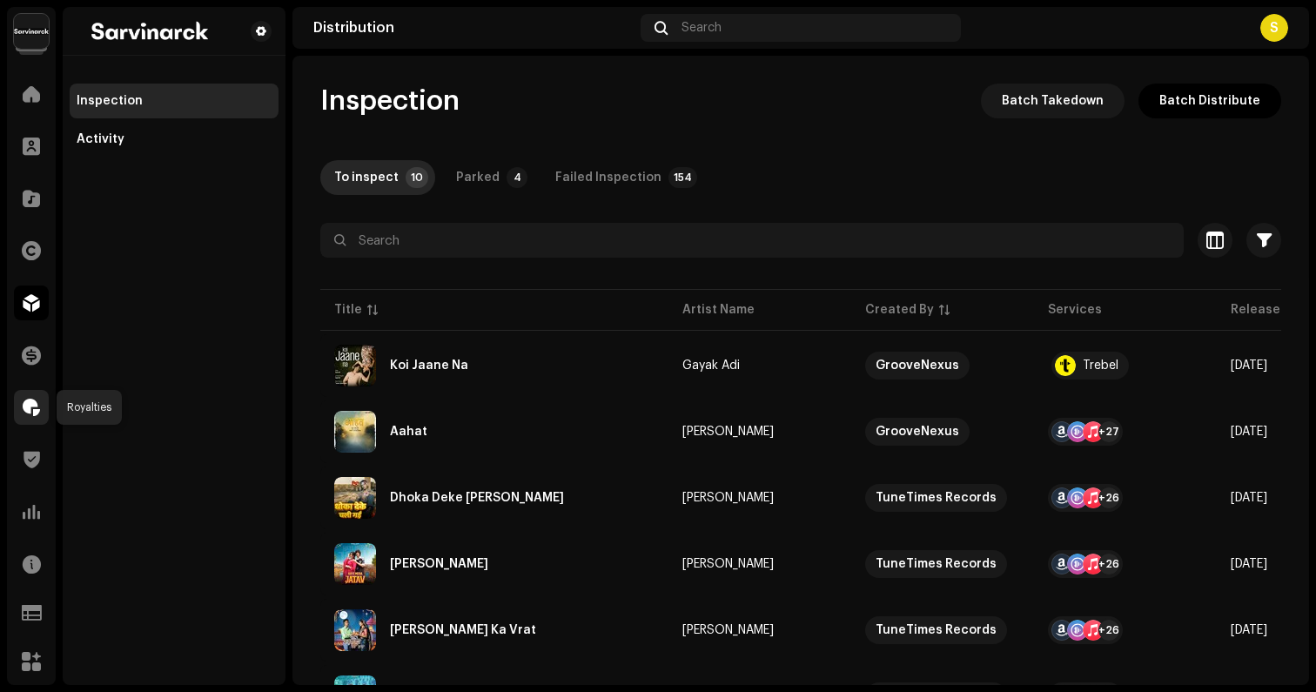
click at [23, 408] on span at bounding box center [31, 408] width 17 height 14
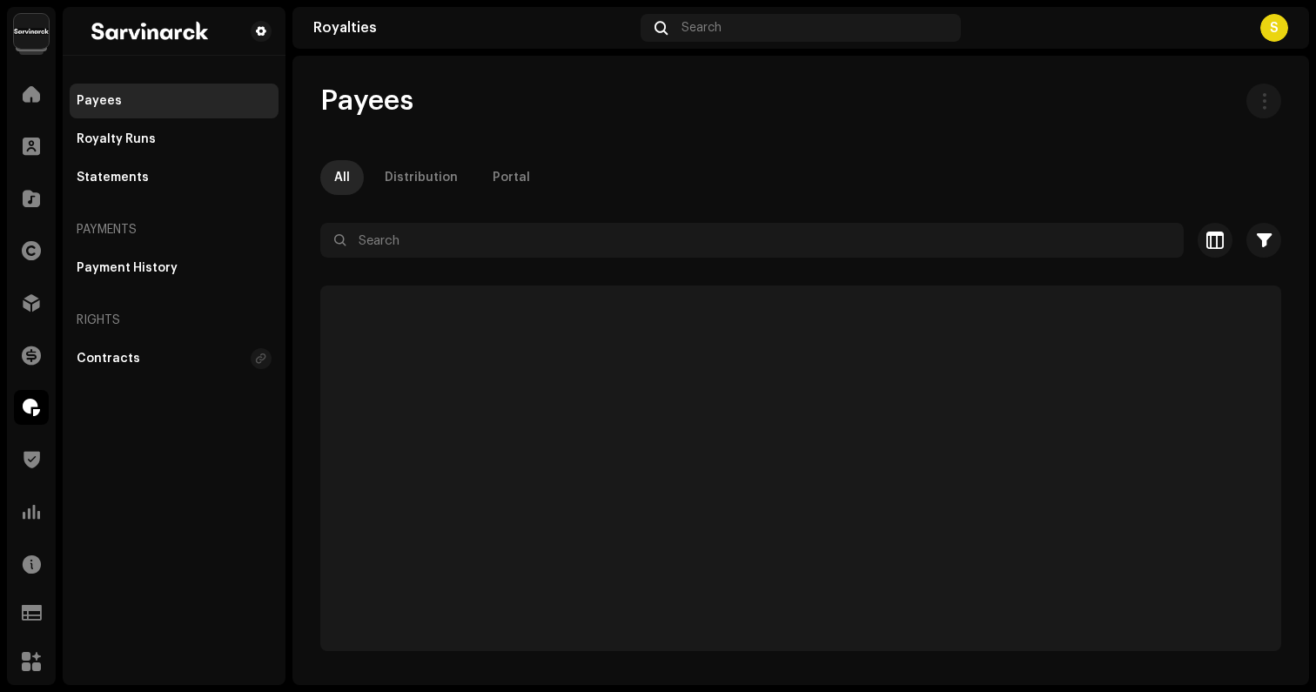
click at [23, 408] on span at bounding box center [31, 408] width 17 height 14
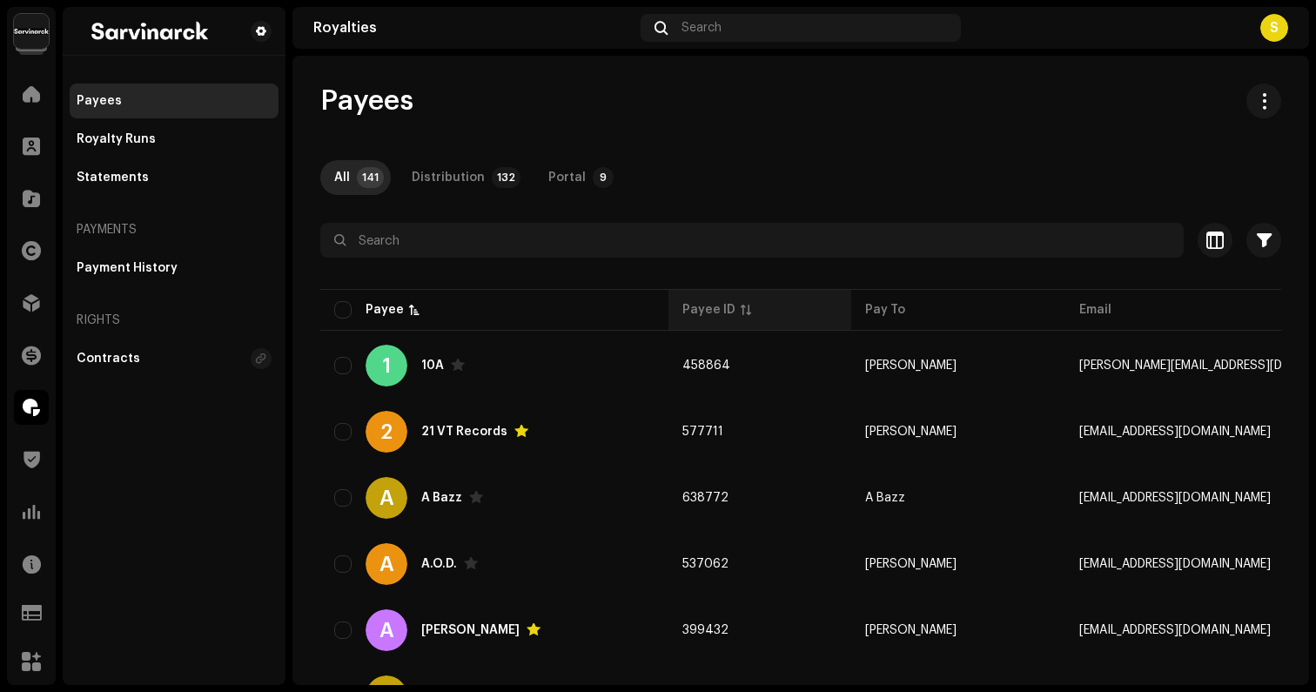
click at [706, 294] on th "Payee ID" at bounding box center [760, 310] width 183 height 42
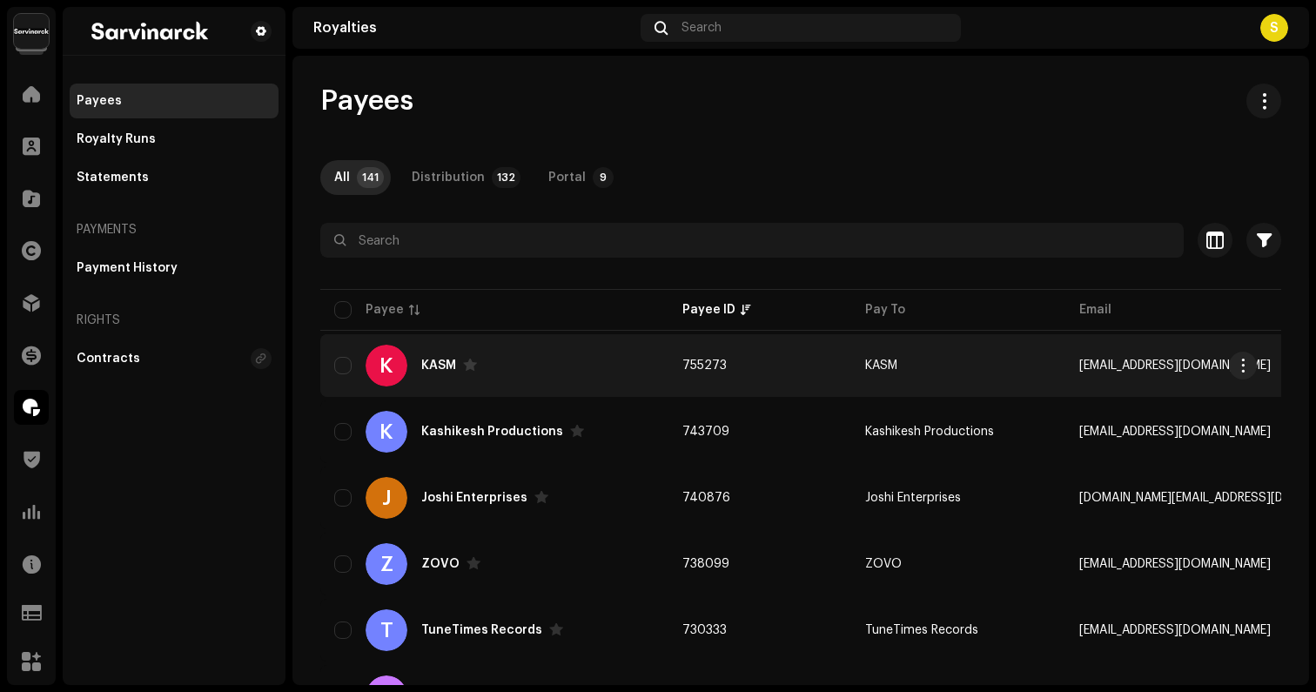
click at [542, 368] on div "K KASM" at bounding box center [494, 366] width 320 height 42
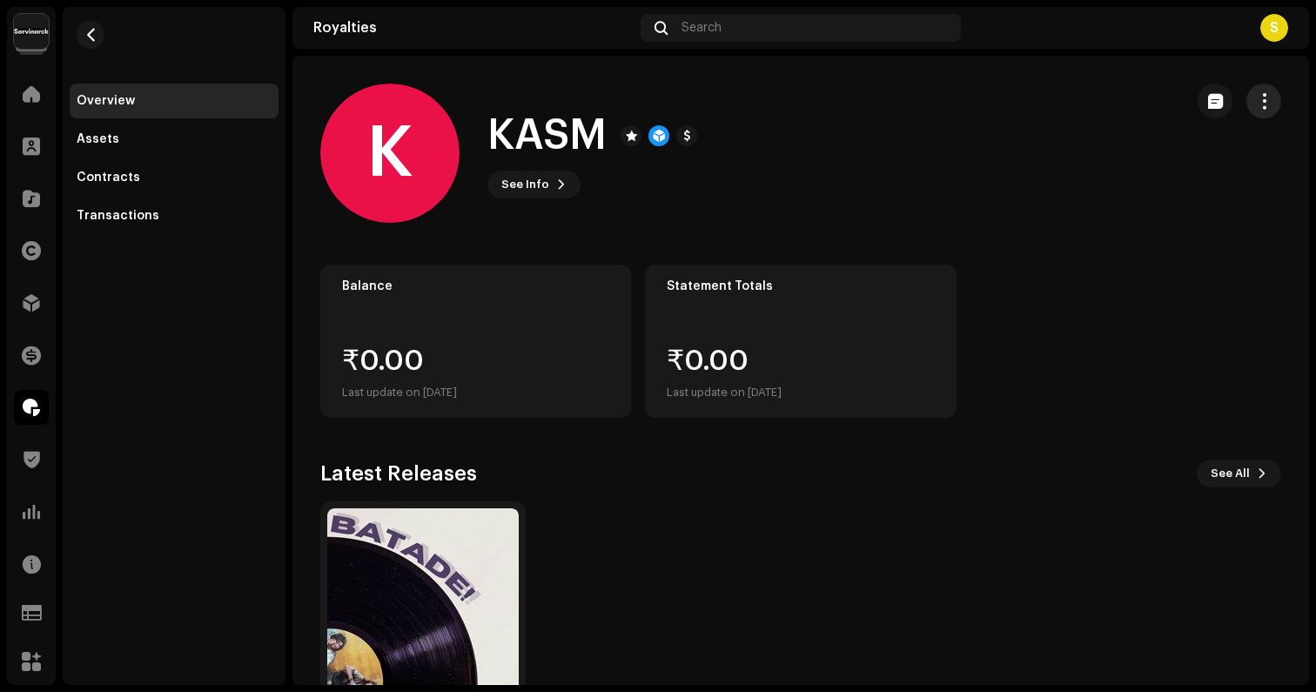
click at [1256, 104] on span "button" at bounding box center [1264, 101] width 17 height 14
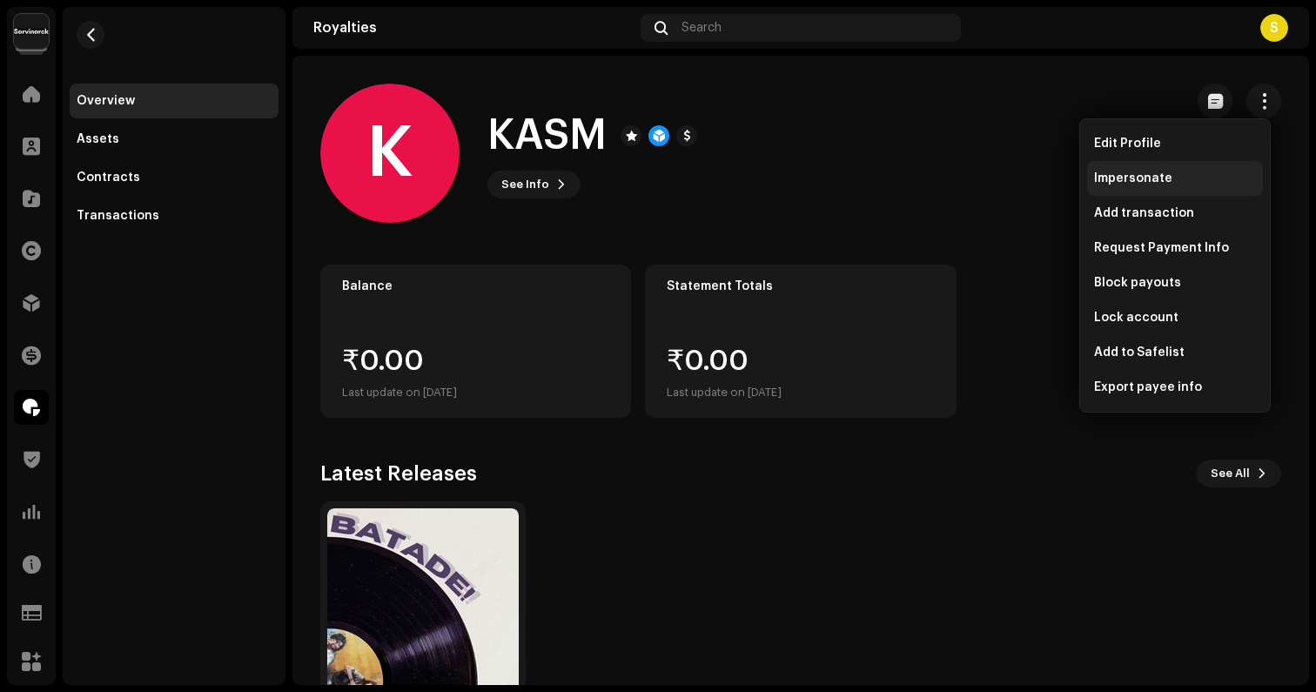
click at [1172, 176] on div "Impersonate" at bounding box center [1175, 179] width 162 height 14
